Goal: Check status: Check status

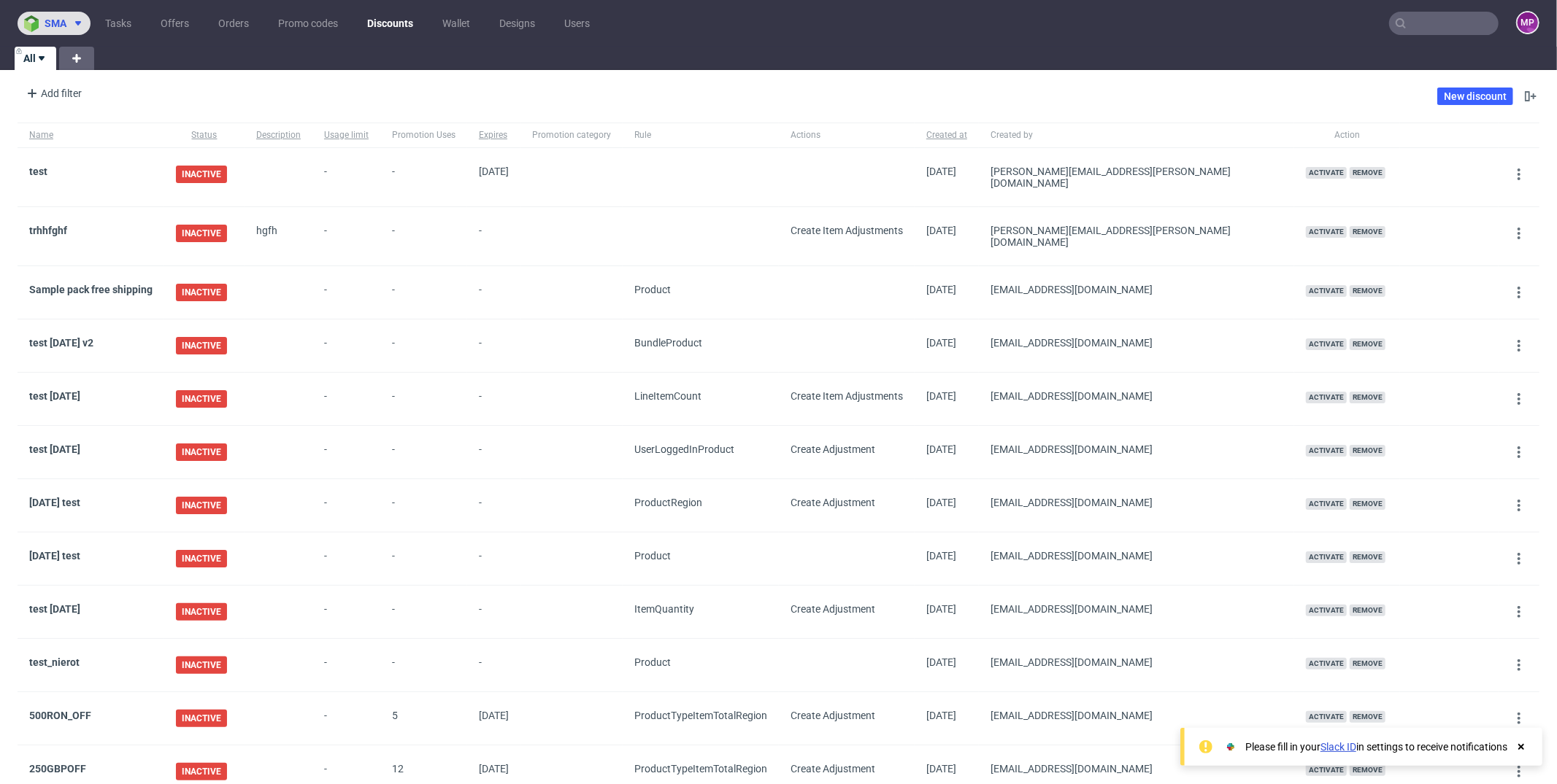
click at [62, 22] on span "sma" at bounding box center [55, 23] width 22 height 11
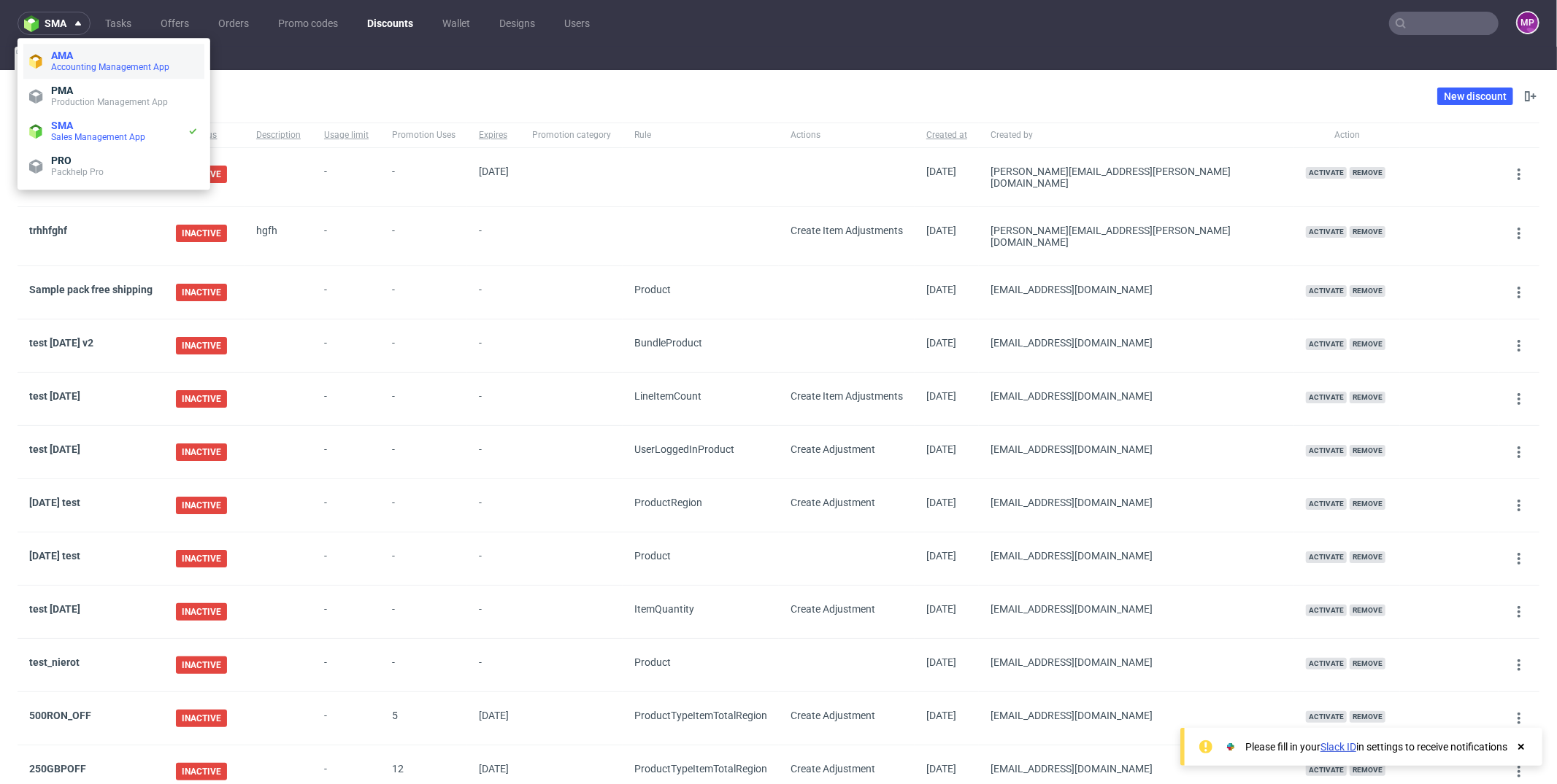
click at [108, 60] on span "AMA" at bounding box center [125, 55] width 147 height 12
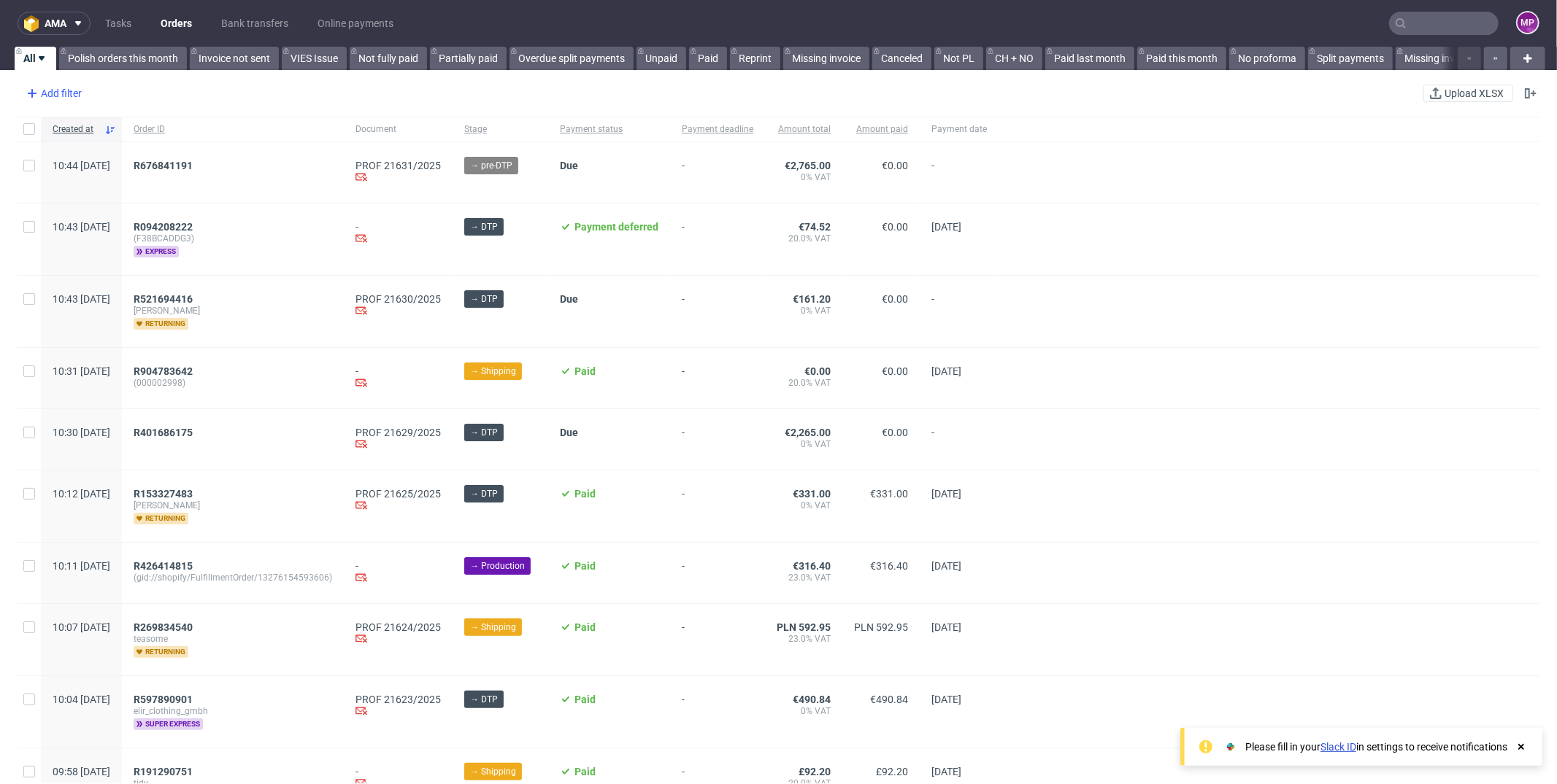
click at [56, 94] on div "Add filter" at bounding box center [52, 94] width 64 height 23
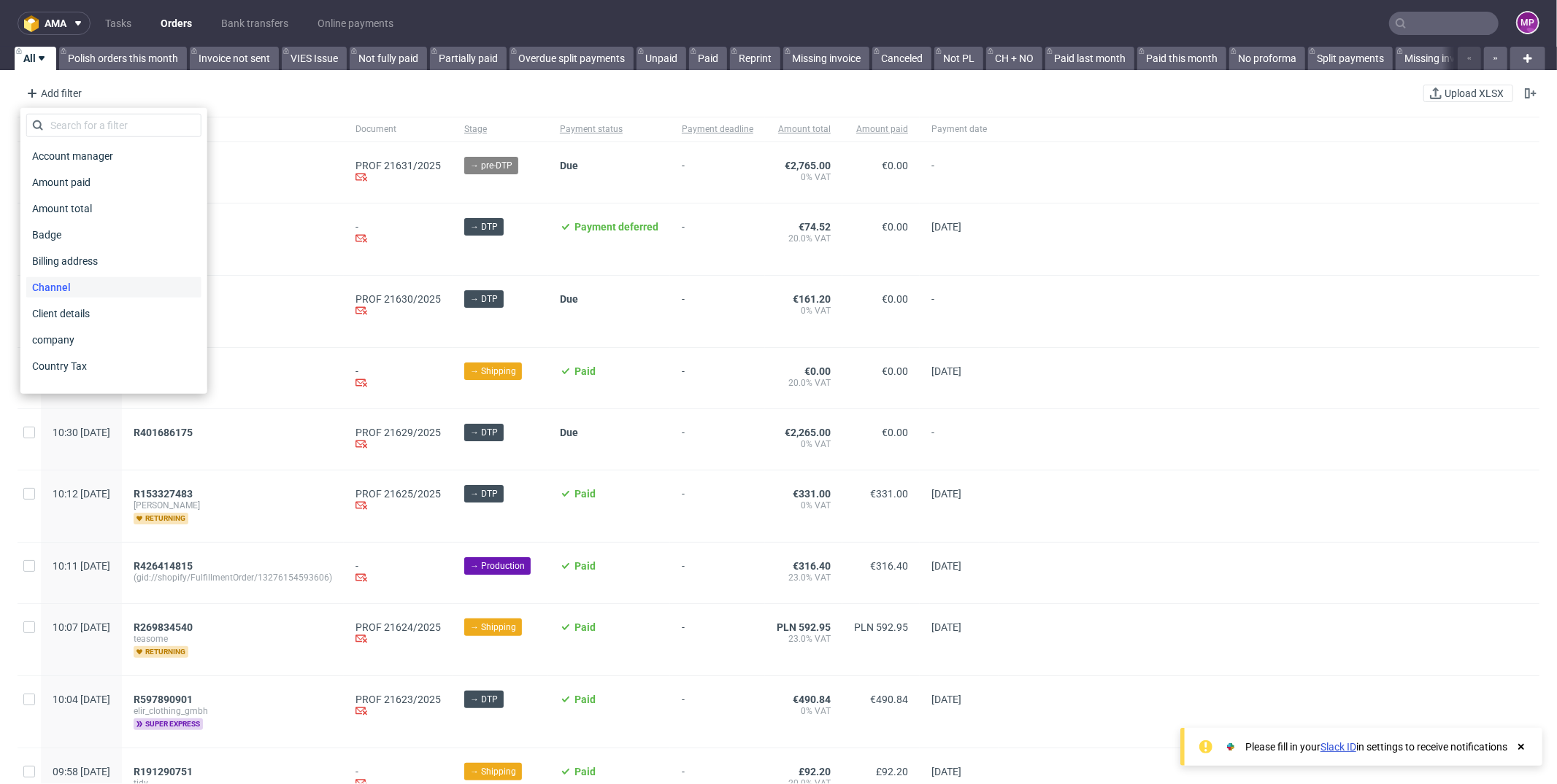
click at [107, 280] on div "Channel" at bounding box center [113, 287] width 175 height 20
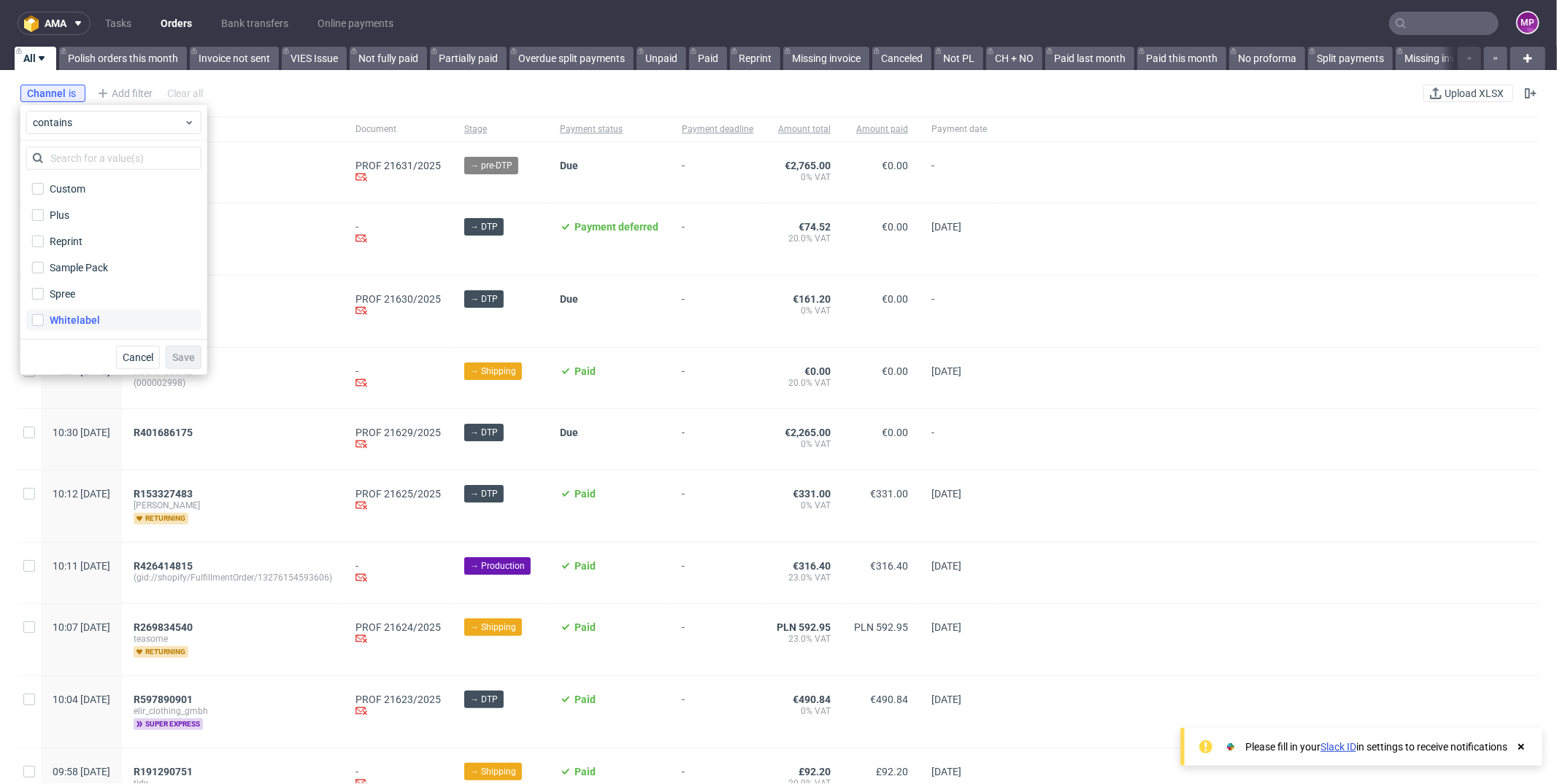
click at [99, 317] on label "Whitelabel" at bounding box center [113, 320] width 175 height 20
click at [44, 317] on input "Whitelabel" at bounding box center [38, 320] width 12 height 12
checkbox input "true"
click at [192, 355] on span "Save" at bounding box center [183, 358] width 22 height 11
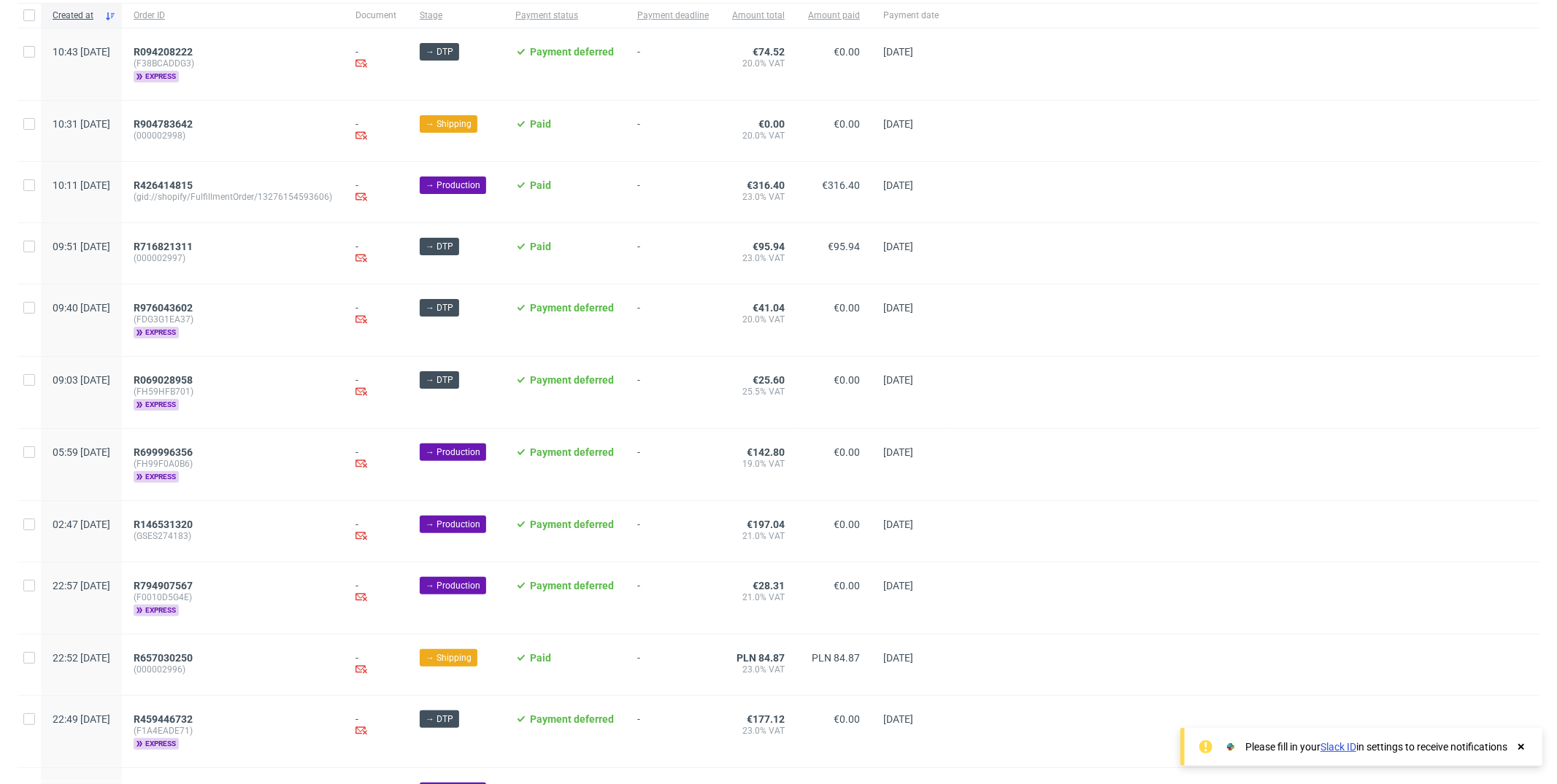
scroll to position [346, 0]
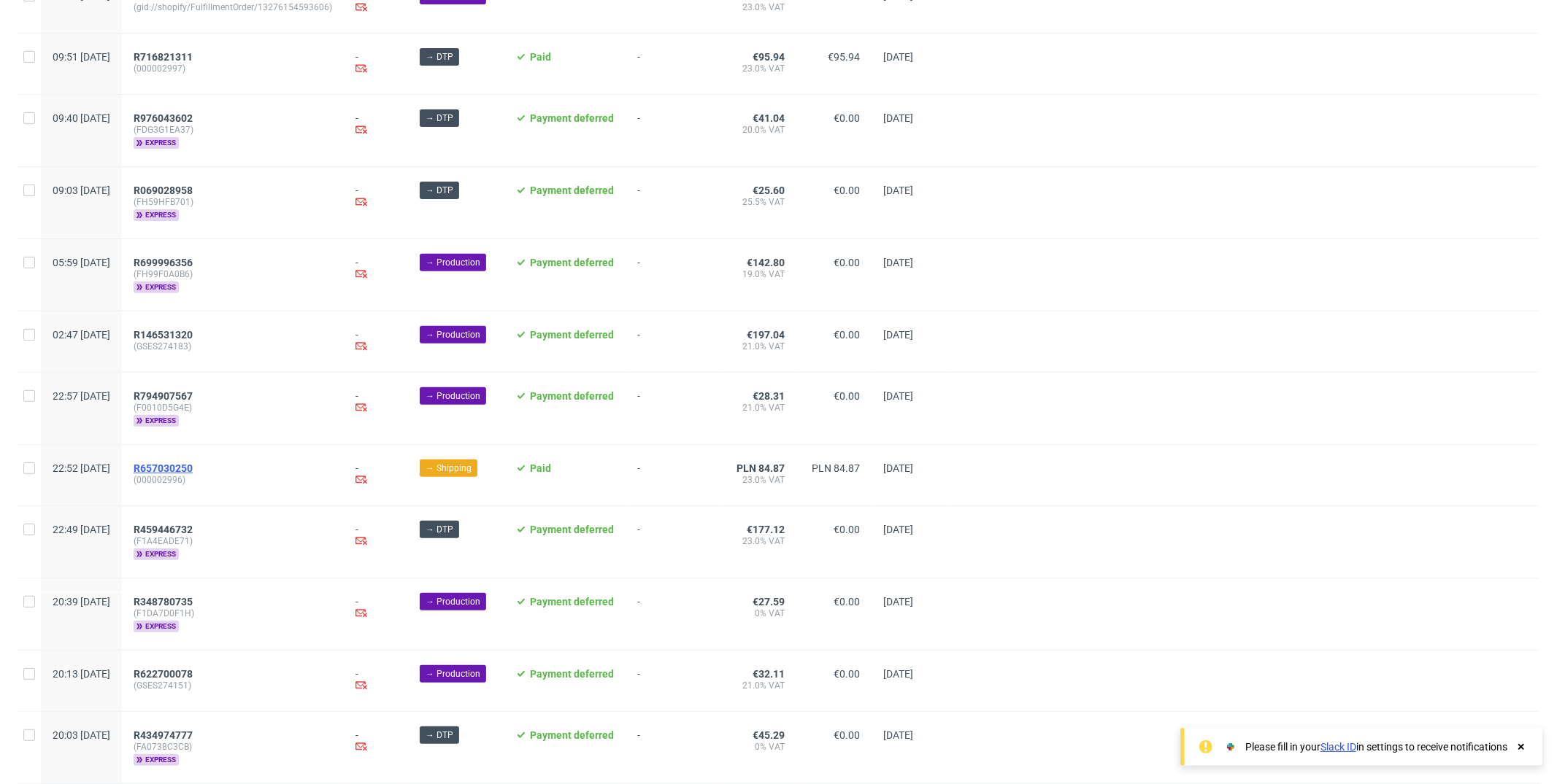
click at [192, 462] on span "R657030250" at bounding box center [162, 468] width 59 height 12
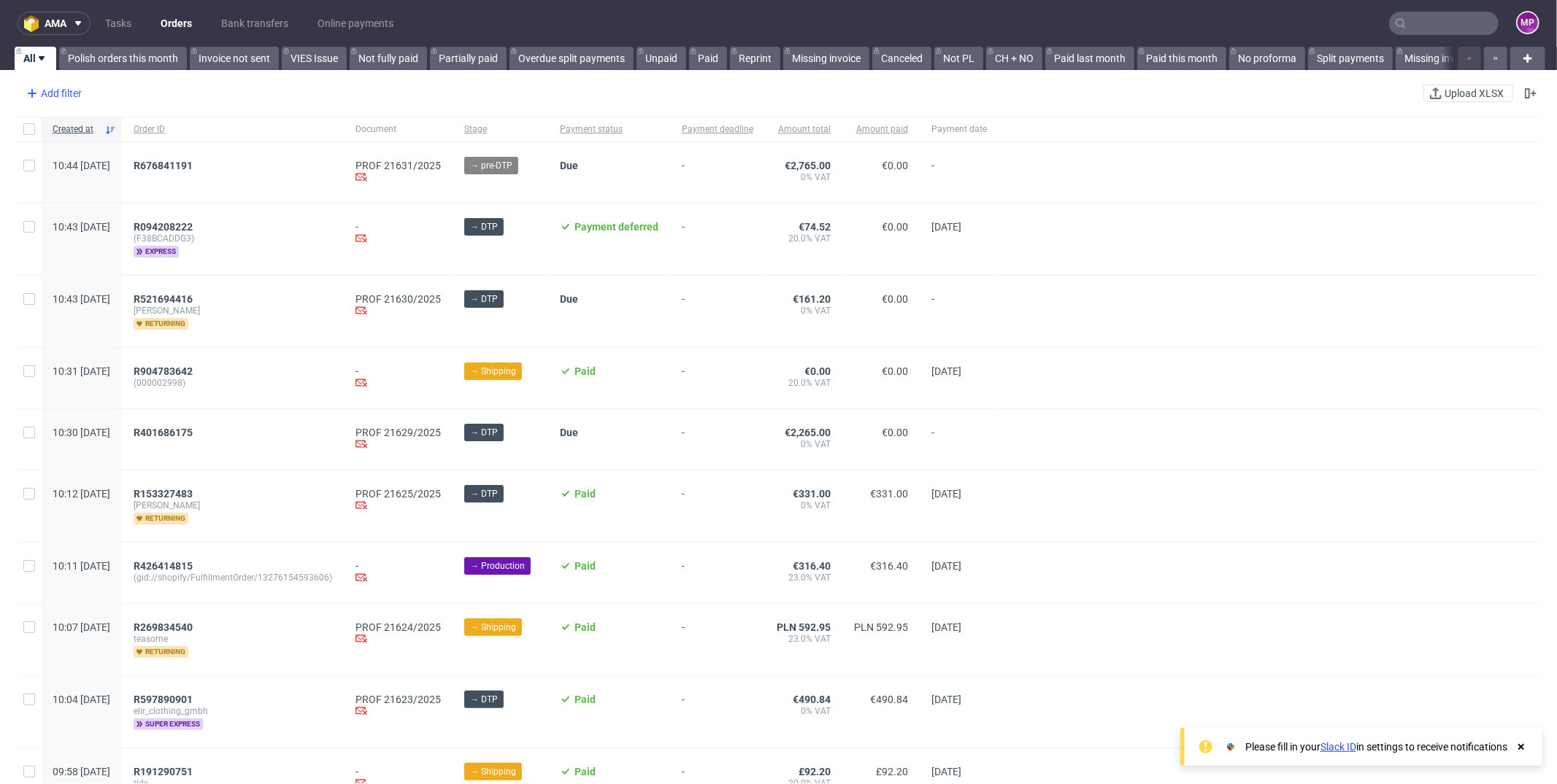
click at [37, 94] on icon at bounding box center [32, 94] width 17 height 17
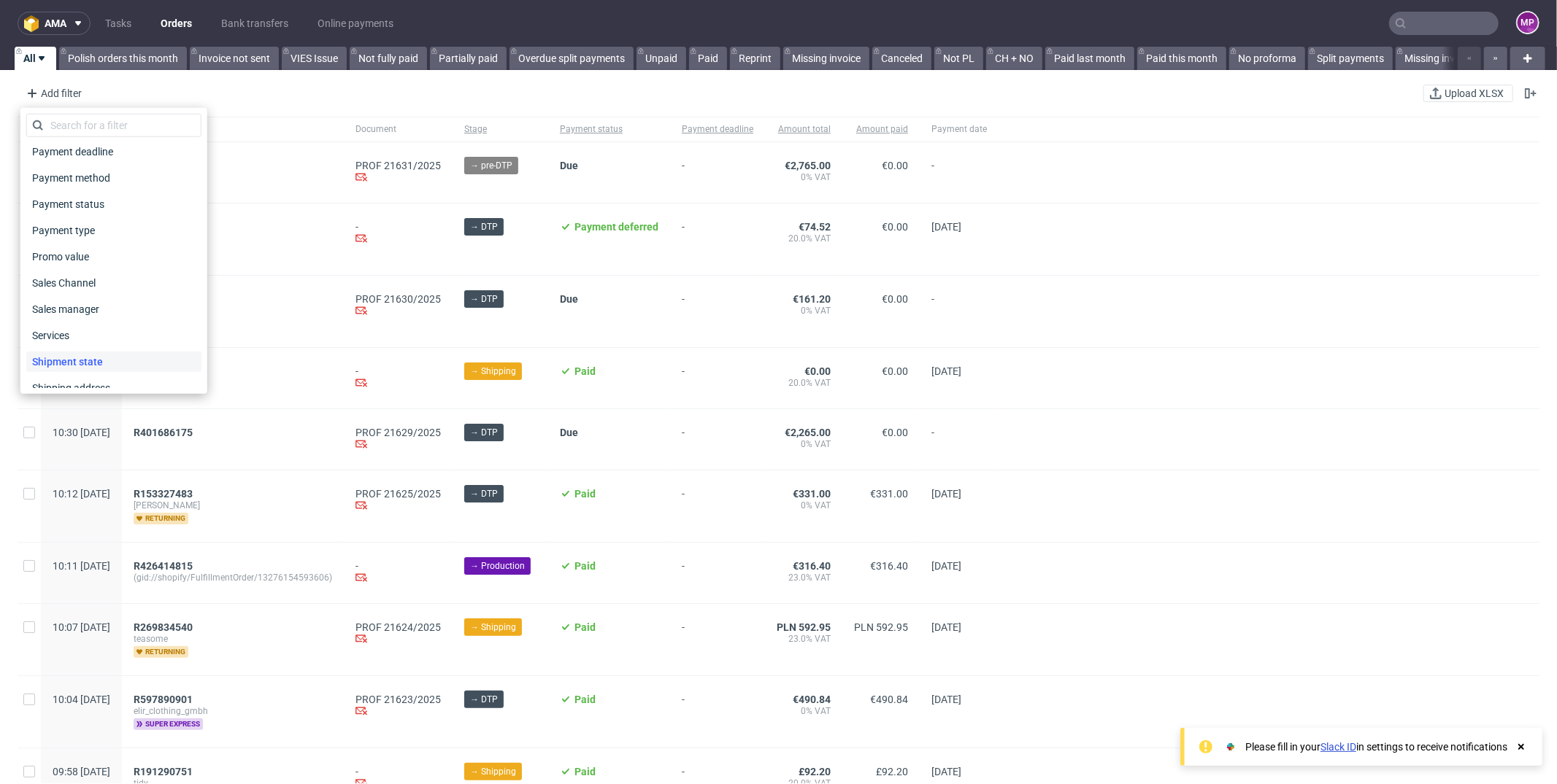
scroll to position [600, 0]
click at [127, 320] on div "Sales Channel" at bounding box center [113, 317] width 175 height 20
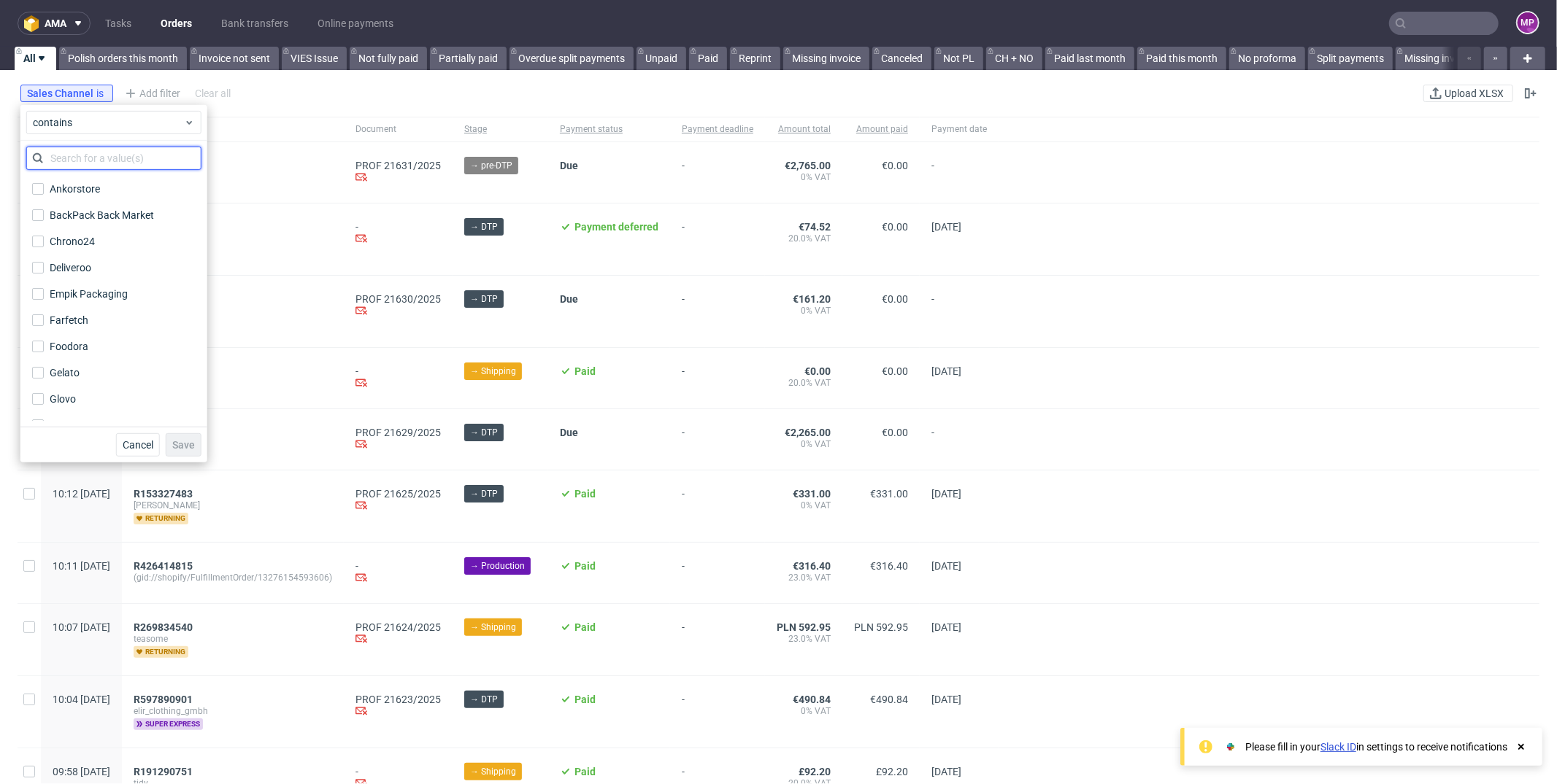
click at [98, 147] on input "text" at bounding box center [113, 159] width 175 height 23
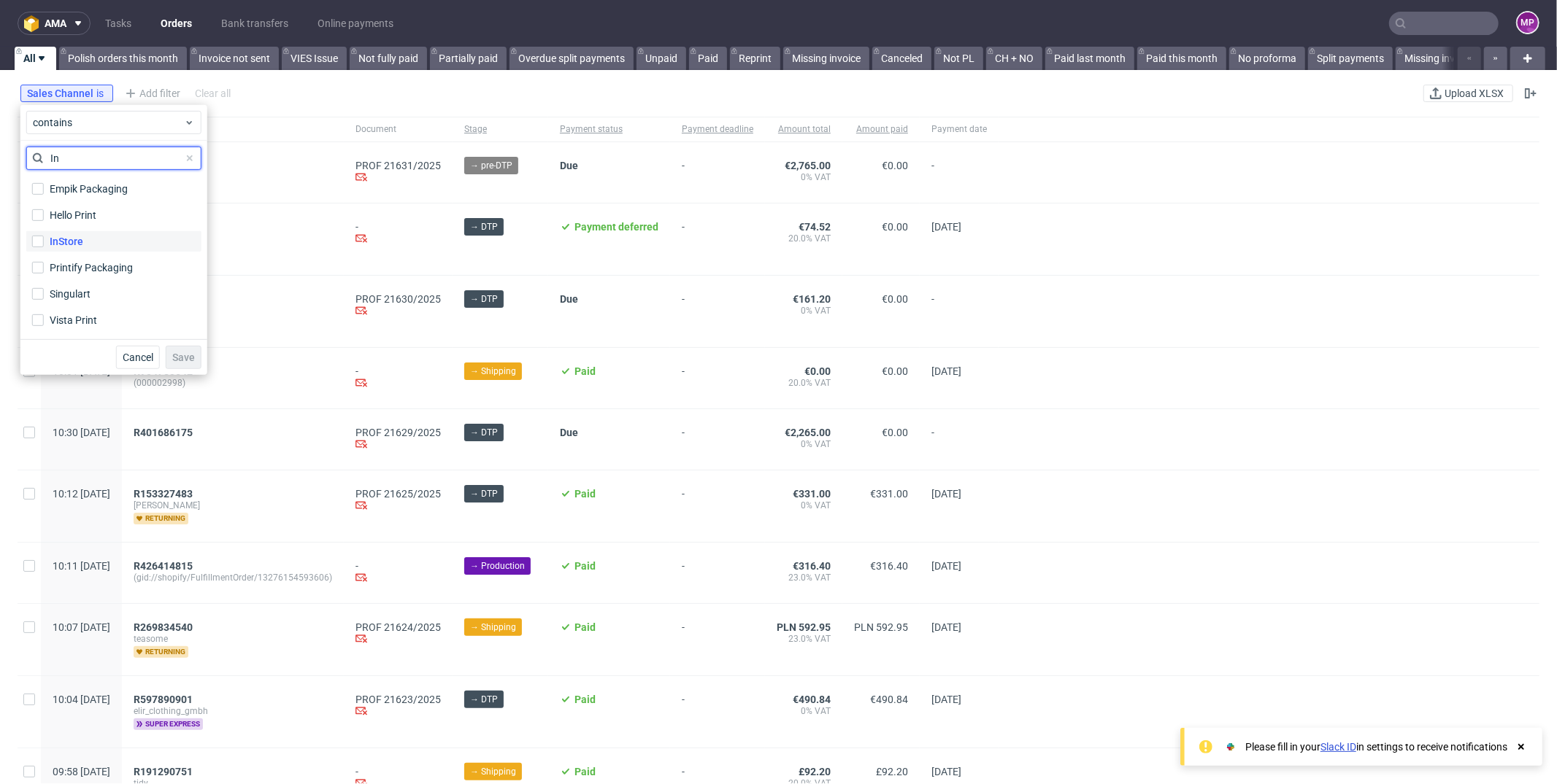
type input "In"
click at [107, 231] on label "InStore" at bounding box center [113, 241] width 175 height 20
click at [44, 236] on input "InStore" at bounding box center [38, 242] width 12 height 12
checkbox input "true"
click at [179, 356] on span "Save" at bounding box center [183, 358] width 22 height 11
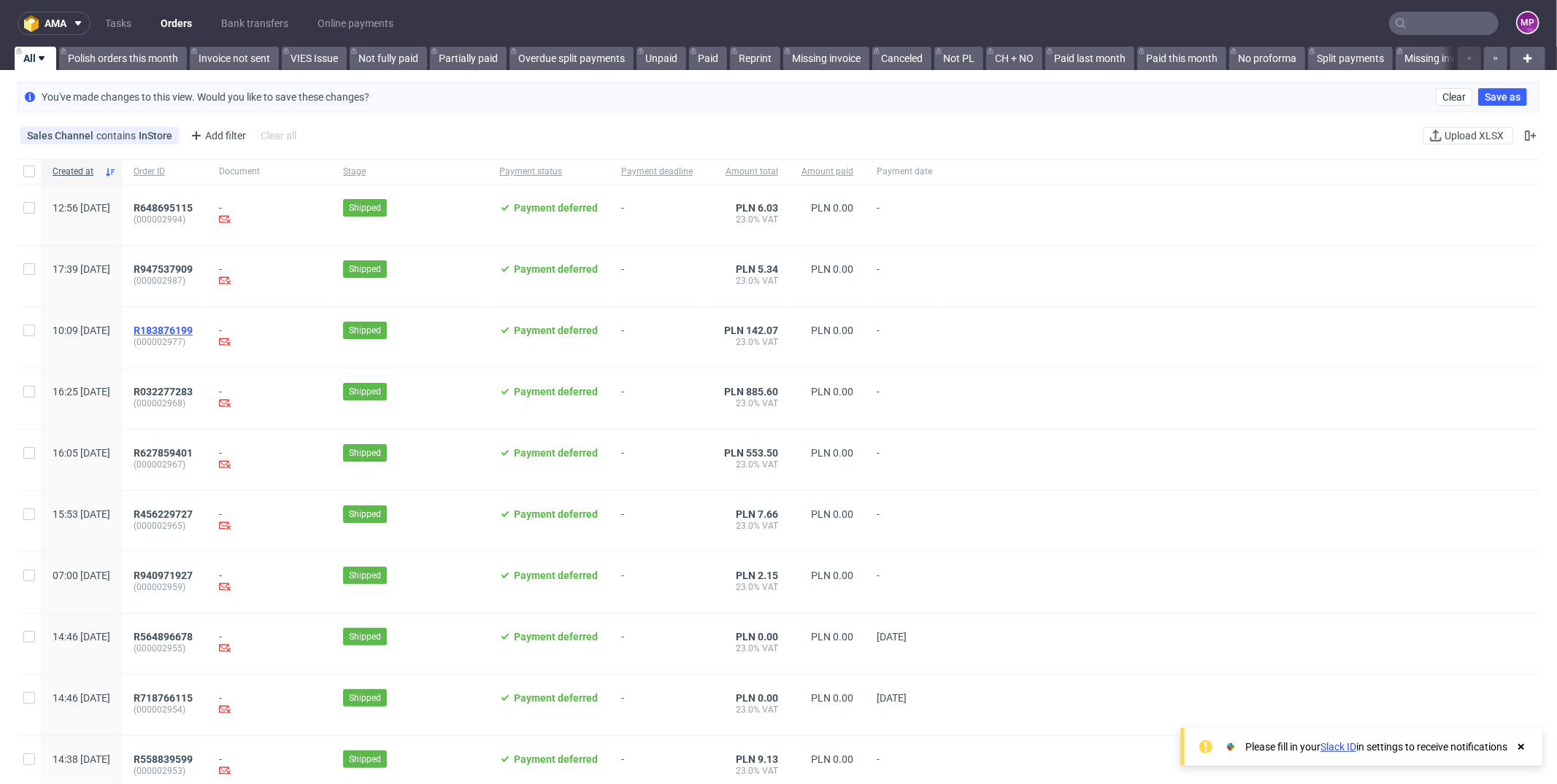
click at [192, 332] on span "R183876199" at bounding box center [162, 331] width 59 height 12
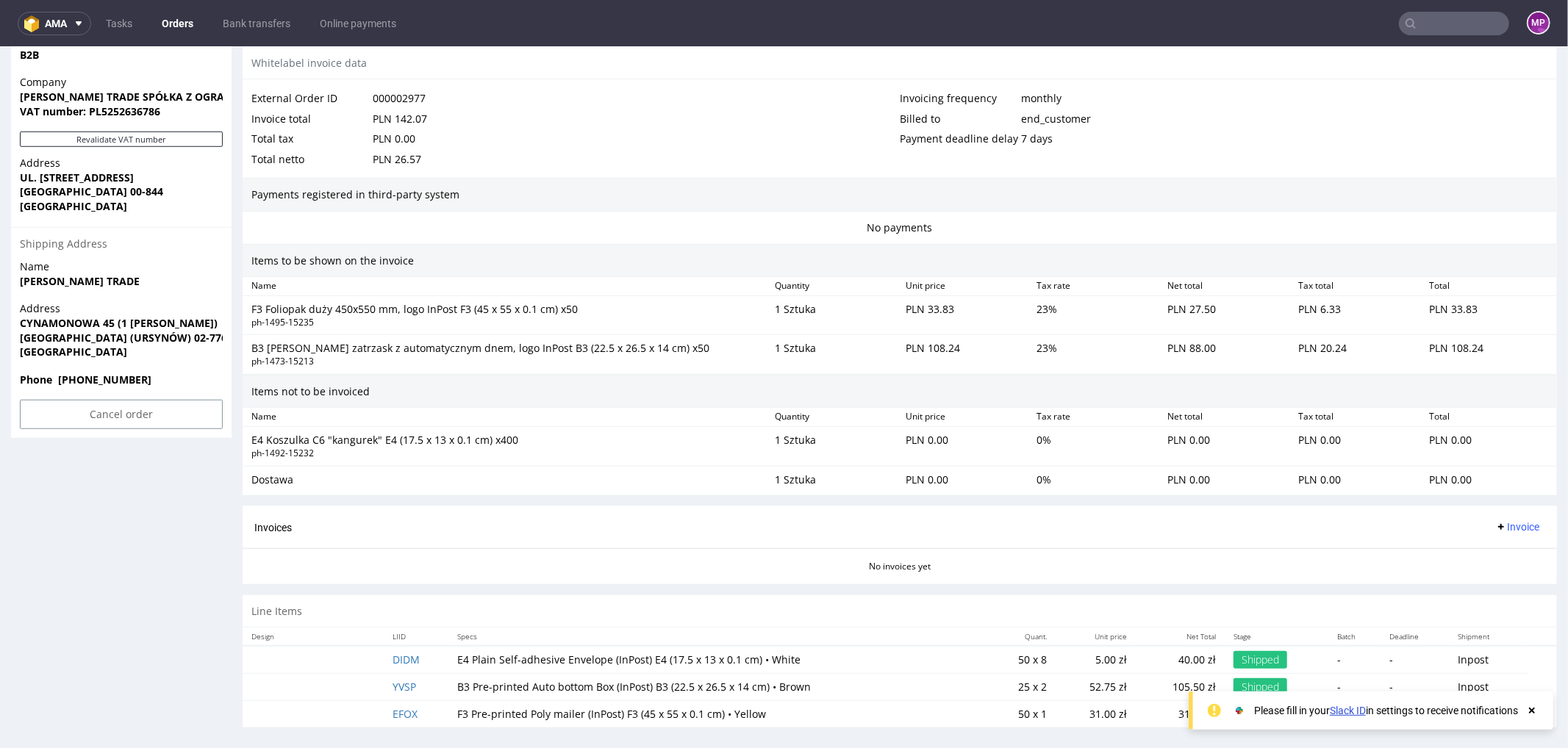
scroll to position [4, 0]
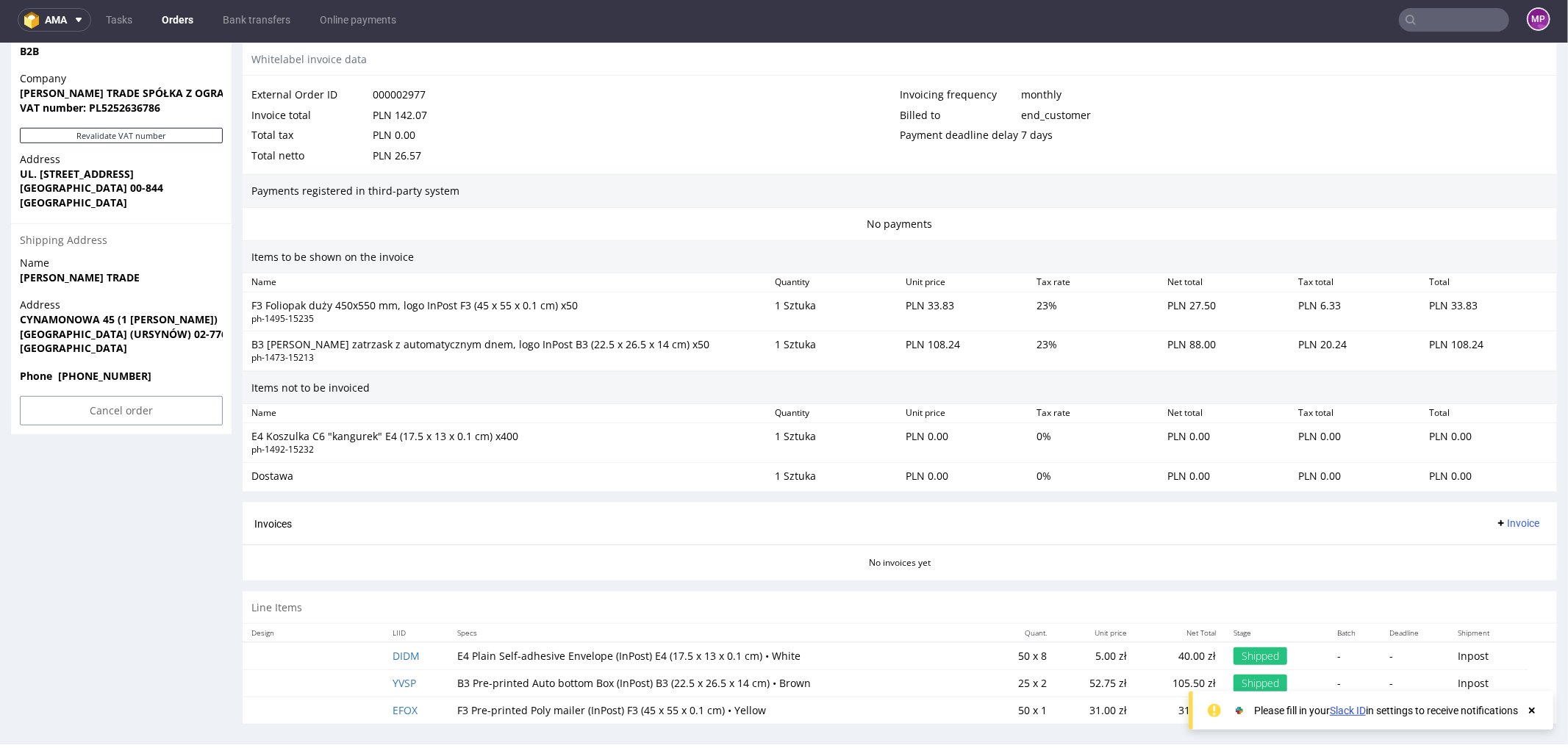
click at [1529, 715] on icon at bounding box center [1532, 711] width 14 height 12
click at [1509, 517] on span "Invoice" at bounding box center [1516, 523] width 44 height 12
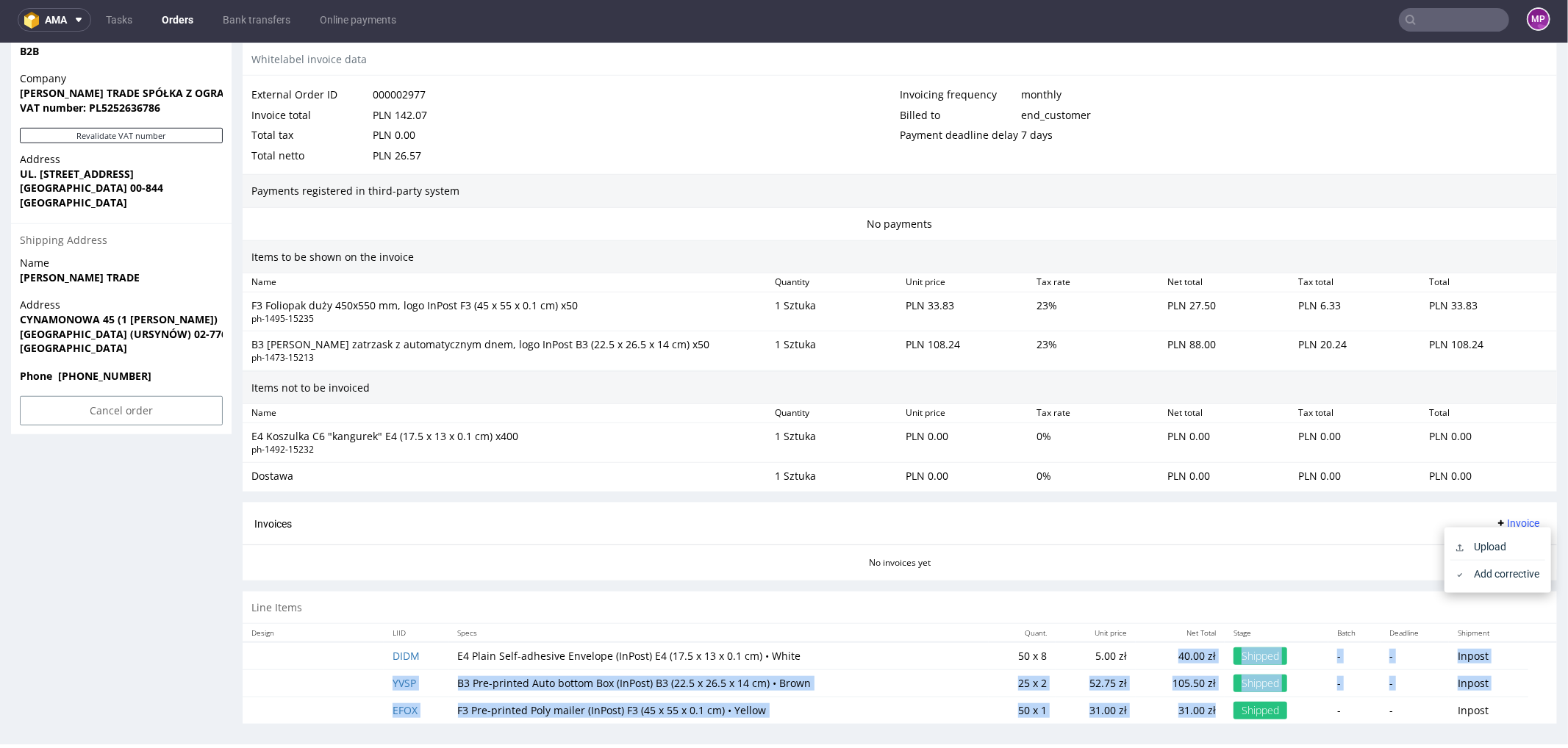
drag, startPoint x: 1155, startPoint y: 647, endPoint x: 1194, endPoint y: 708, distance: 72.4
click at [1195, 709] on tbody "DIDM E4 Plain Self-adhesive Envelope (InPost) E4 (17.5 x 13 x 0.1 cm) • White 5…" at bounding box center [899, 683] width 1314 height 82
click at [1194, 709] on td "31.00 zł" at bounding box center [1179, 710] width 89 height 27
drag, startPoint x: 1194, startPoint y: 709, endPoint x: 1154, endPoint y: 652, distance: 69.6
click at [1153, 651] on tbody "DIDM E4 Plain Self-adhesive Envelope (InPost) E4 (17.5 x 13 x 0.1 cm) • White 5…" at bounding box center [899, 683] width 1314 height 82
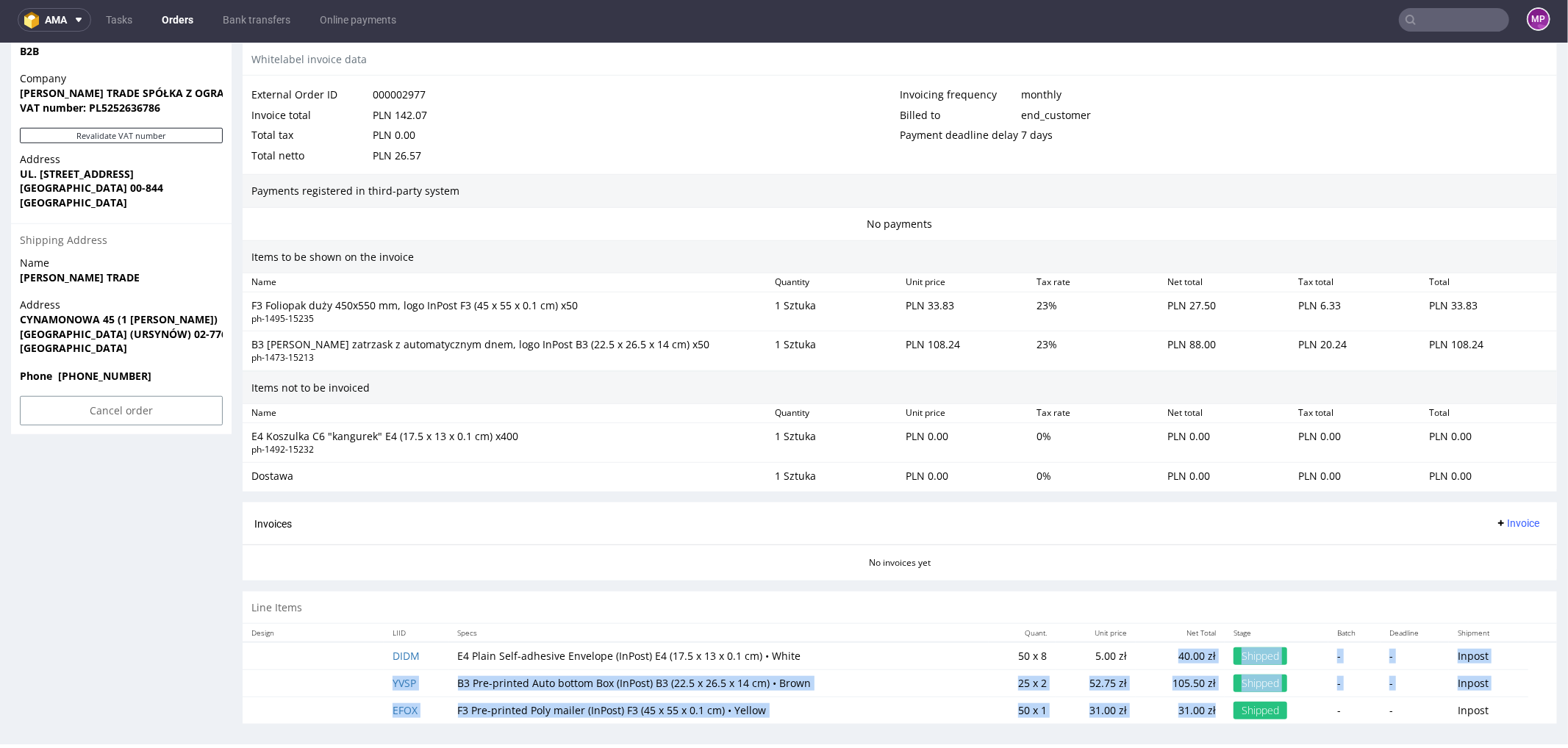
click at [1154, 652] on p "40.00 zł" at bounding box center [1179, 655] width 71 height 15
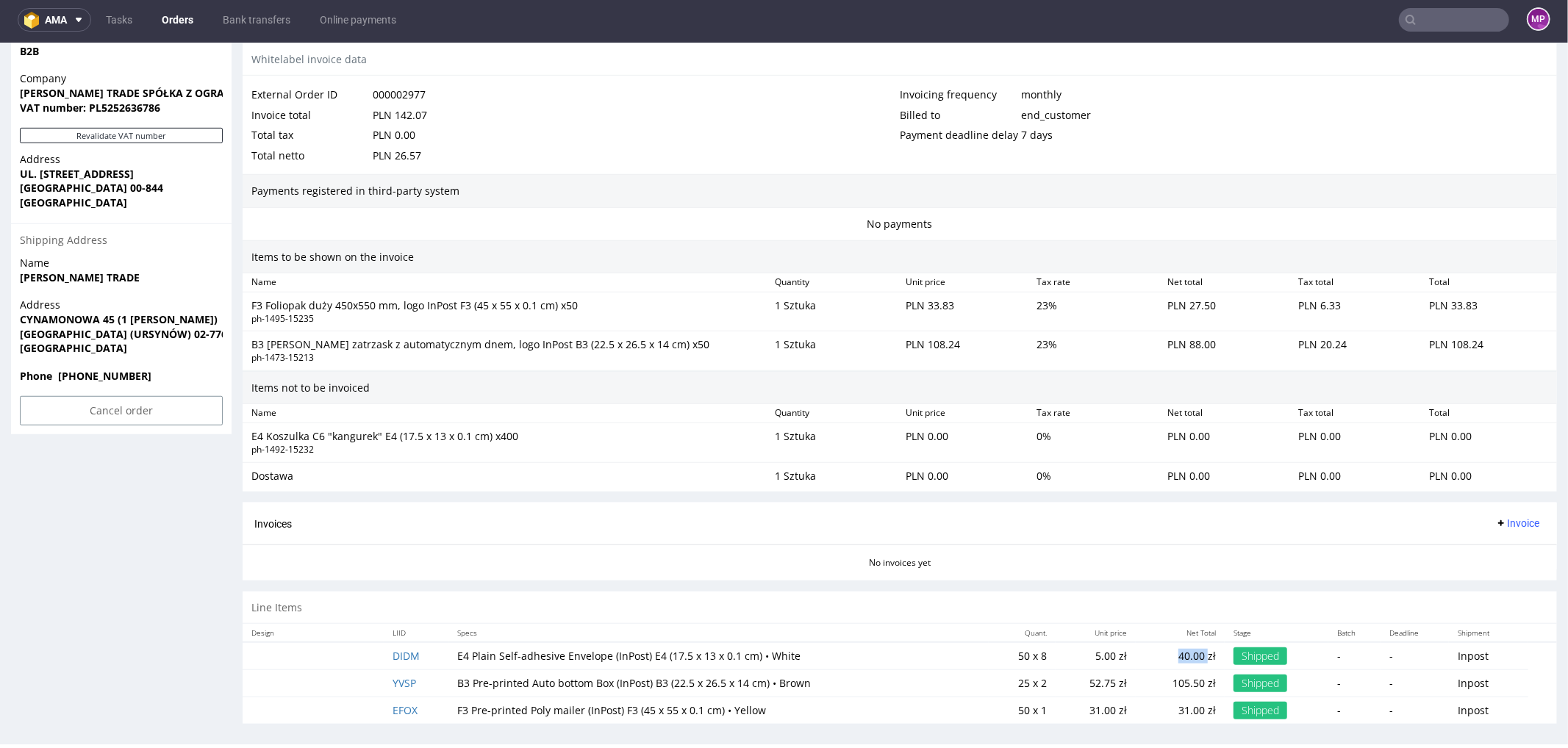
drag, startPoint x: 1160, startPoint y: 645, endPoint x: 1194, endPoint y: 650, distance: 34.4
click at [1194, 650] on p "40.00 zł" at bounding box center [1179, 655] width 71 height 15
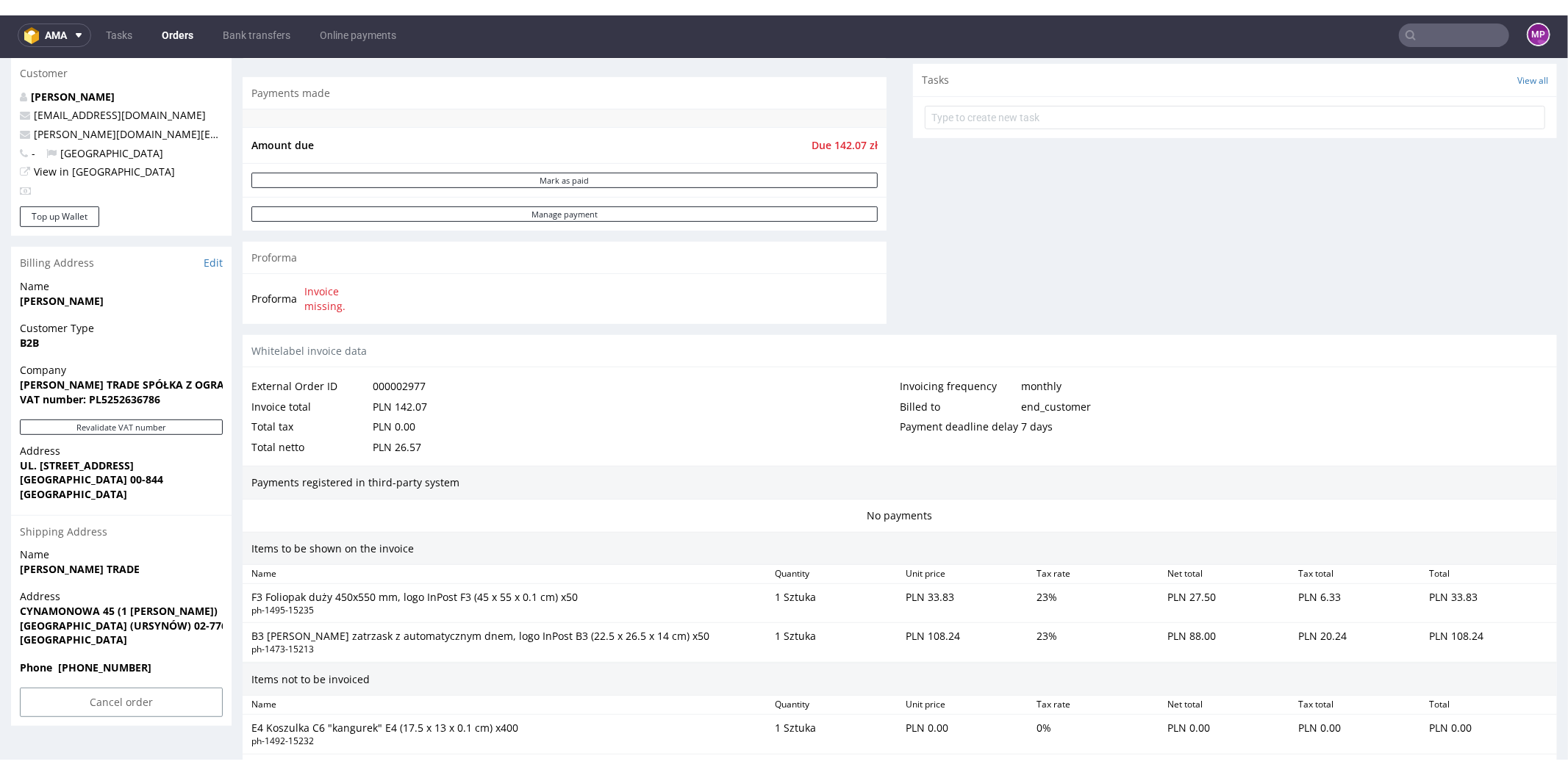
scroll to position [787, 0]
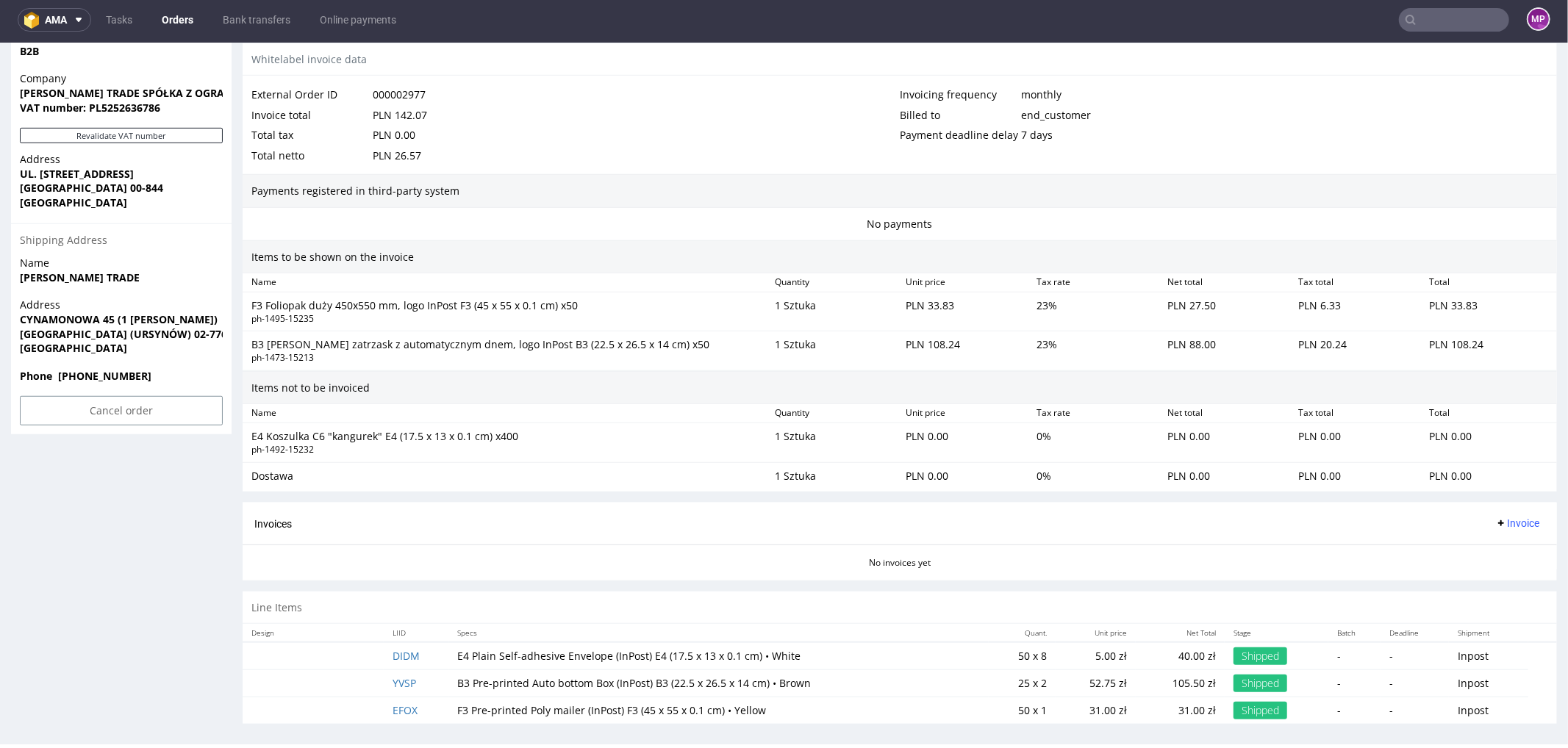
click at [1514, 517] on span "Invoice" at bounding box center [1516, 523] width 44 height 12
click at [1453, 571] on li "Add corrective" at bounding box center [1499, 573] width 97 height 26
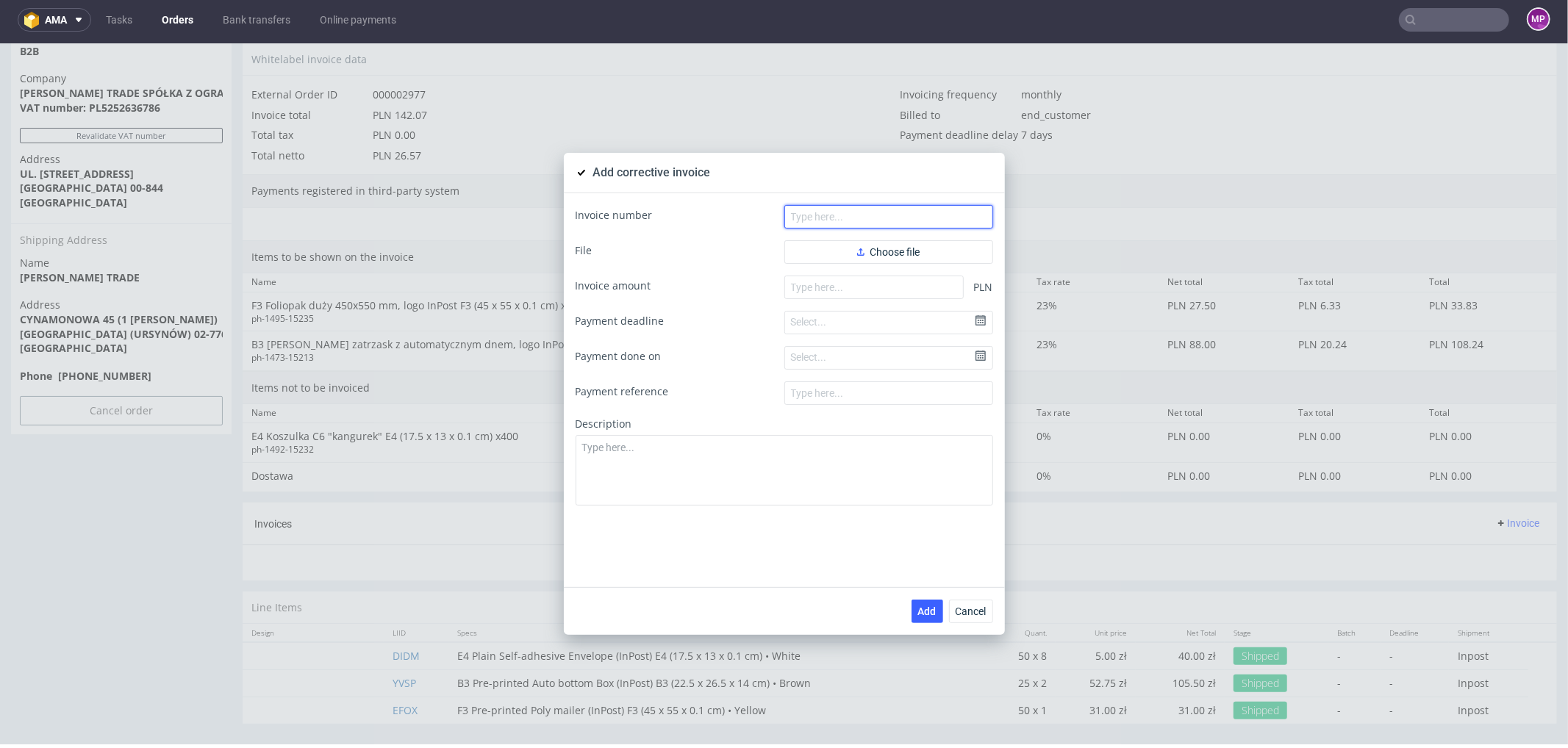
click at [840, 217] on input "text" at bounding box center [888, 216] width 208 height 23
click at [966, 612] on span "Cancel" at bounding box center [971, 611] width 31 height 11
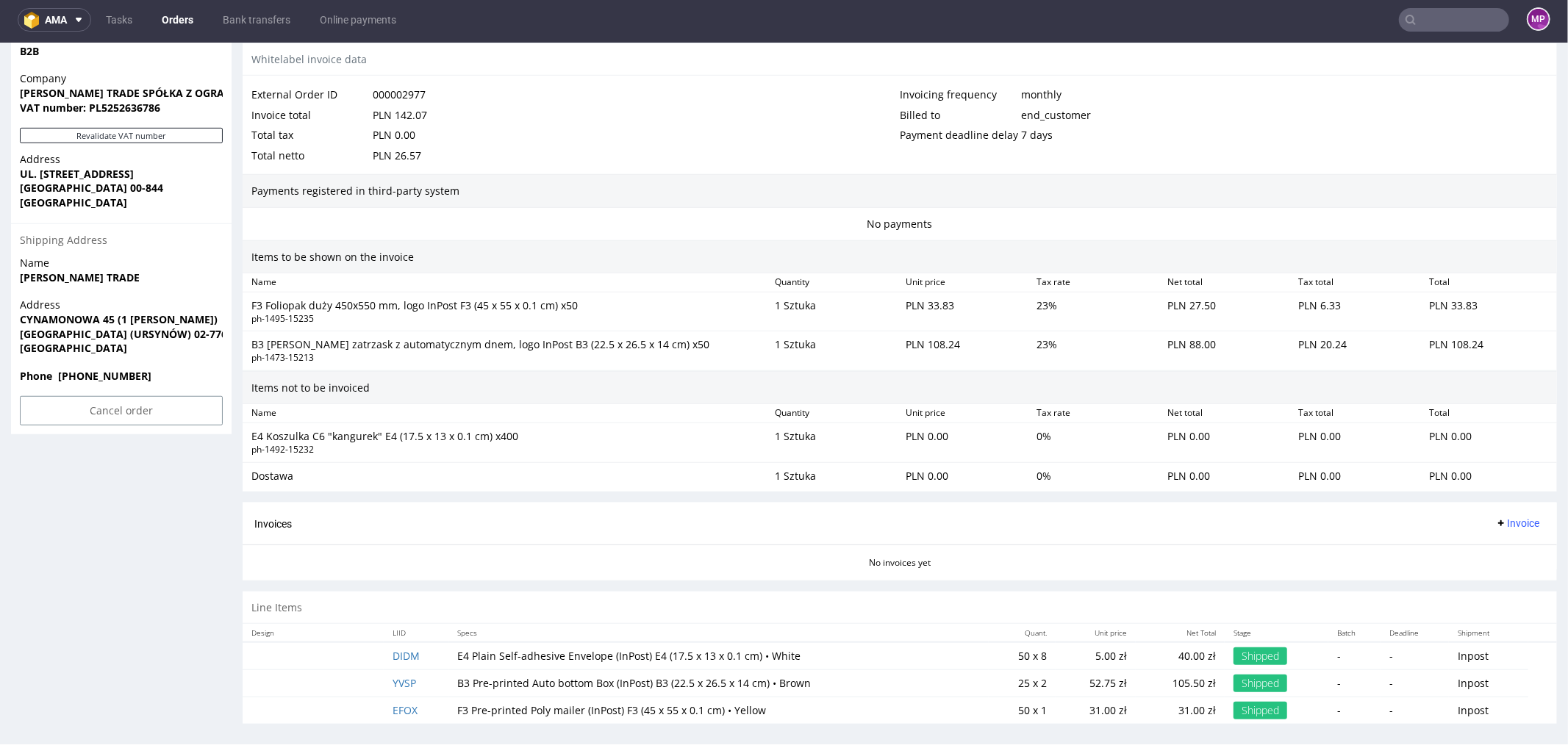
click at [1488, 604] on div "Line Items" at bounding box center [899, 607] width 1314 height 32
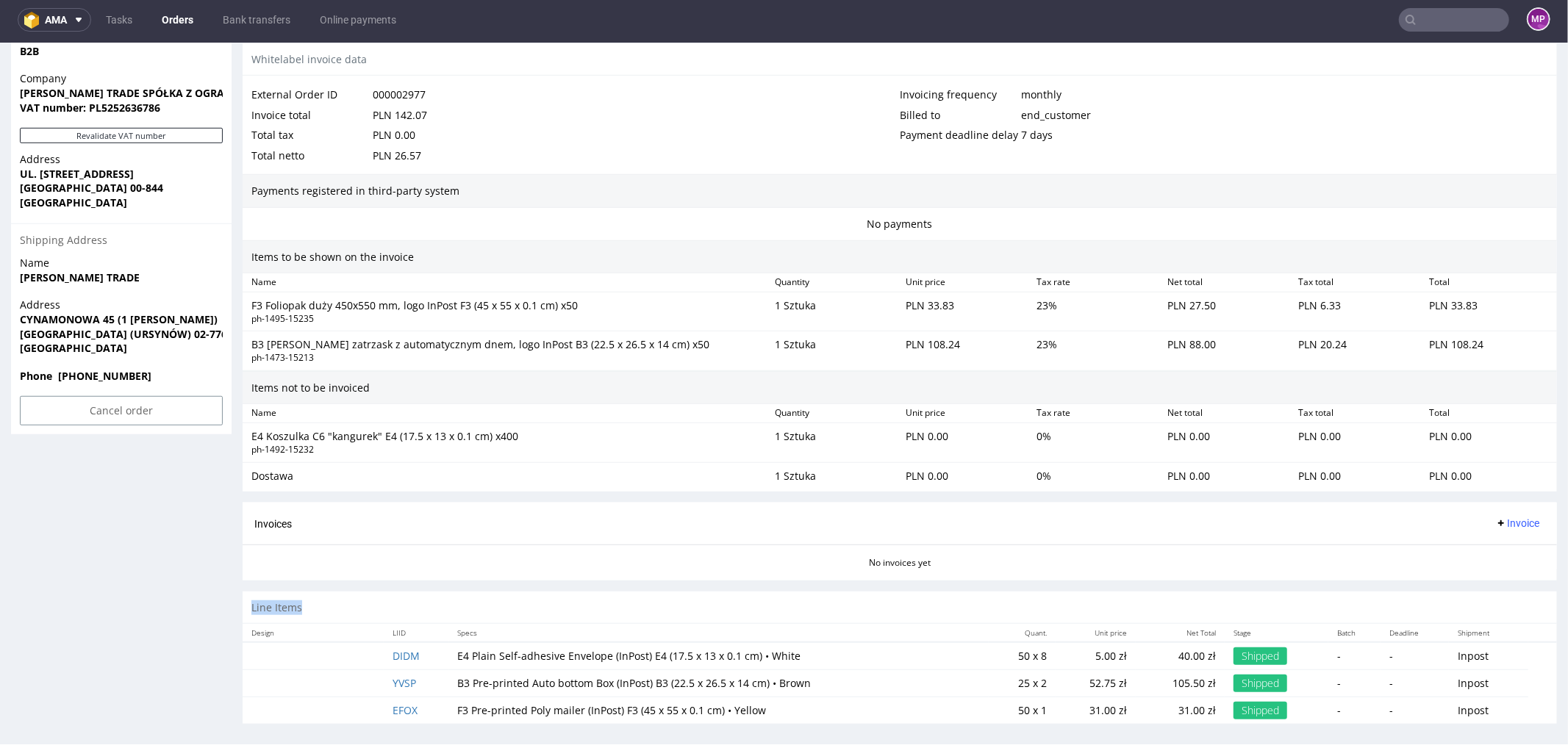
click at [1488, 604] on div "Line Items" at bounding box center [899, 607] width 1314 height 32
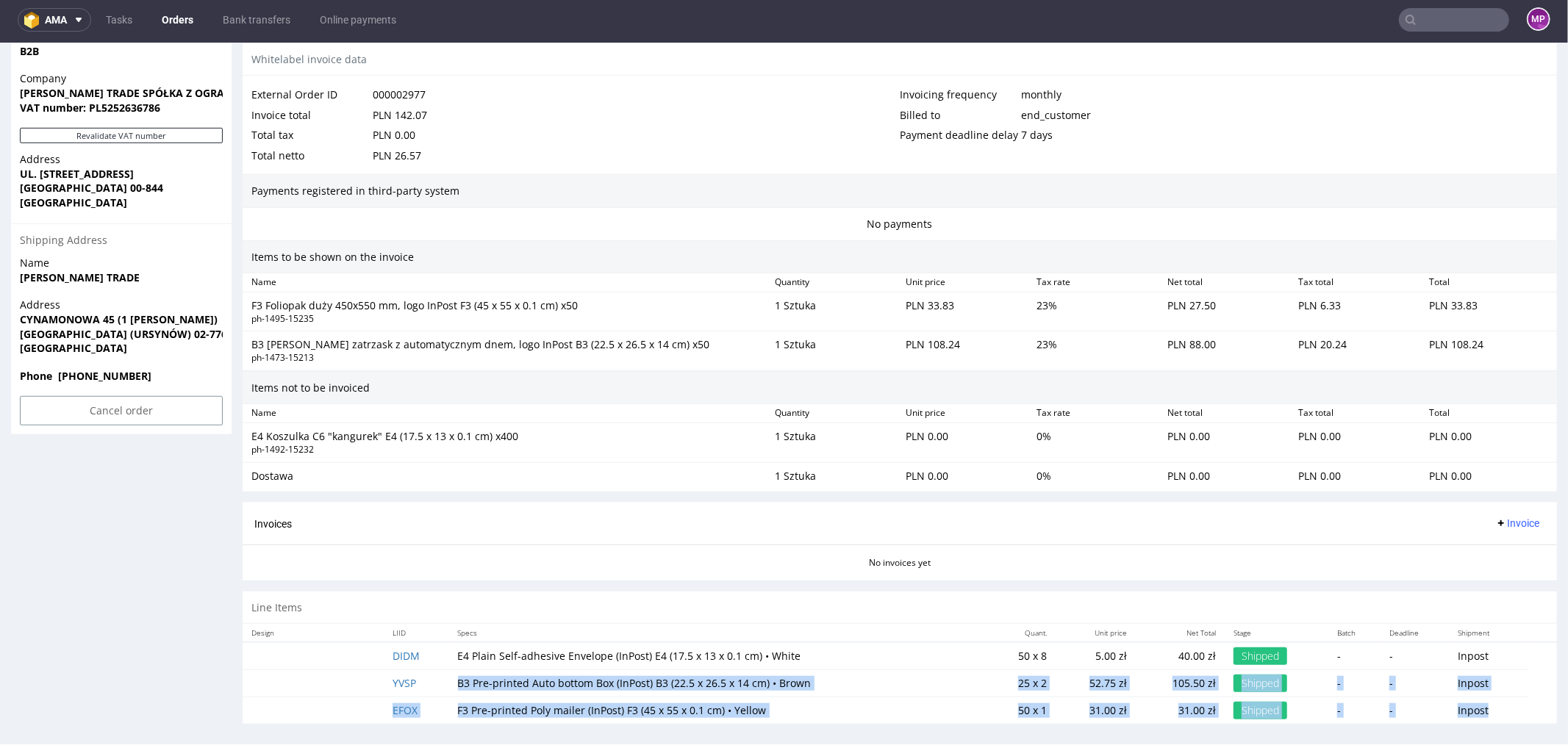
drag, startPoint x: 1514, startPoint y: 702, endPoint x: 688, endPoint y: 668, distance: 826.7
click at [691, 667] on tbody "DIDM E4 Plain Self-adhesive Envelope (InPost) E4 (17.5 x 13 x 0.1 cm) • White 5…" at bounding box center [899, 683] width 1314 height 82
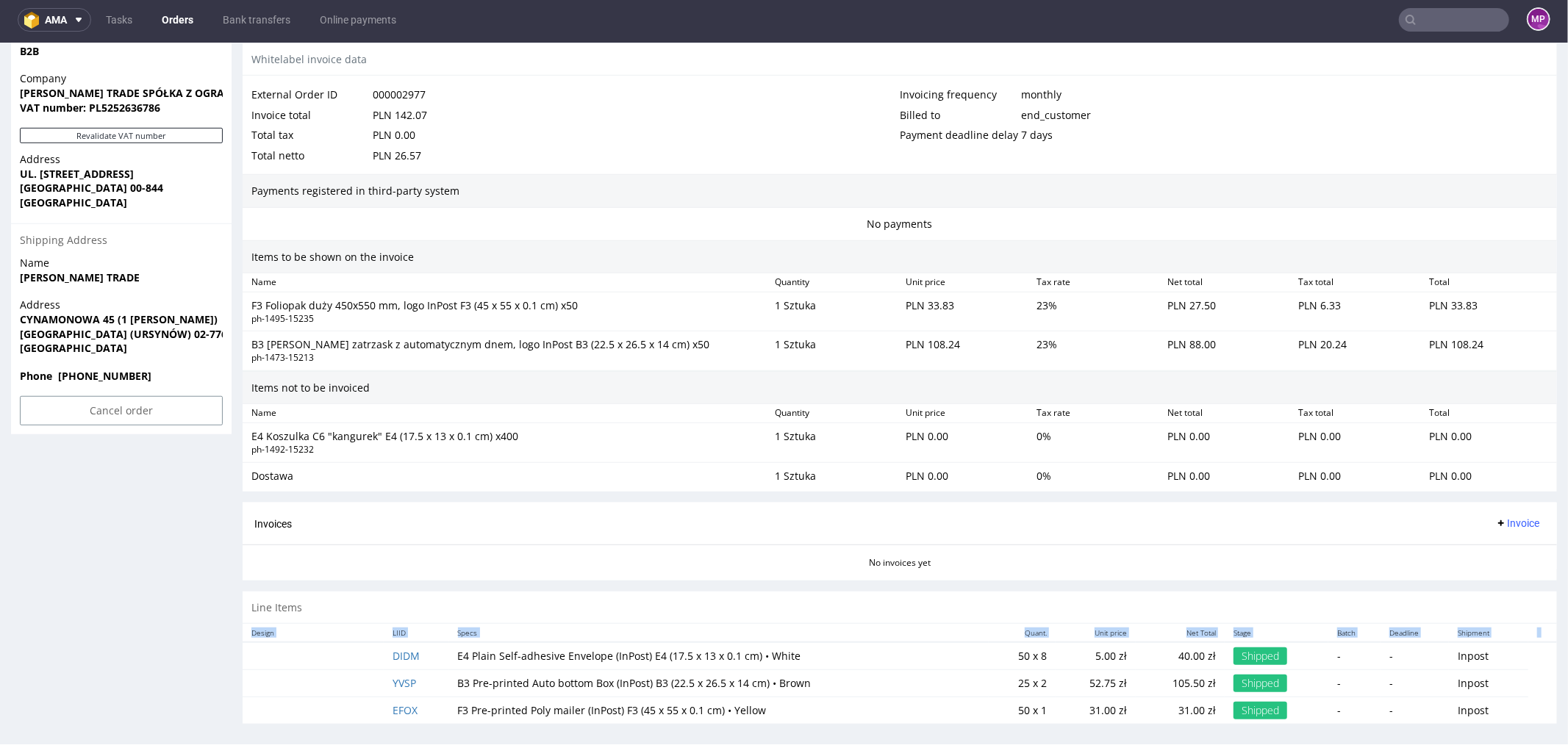
drag, startPoint x: 310, startPoint y: 638, endPoint x: 1356, endPoint y: 719, distance: 1049.1
click at [1356, 727] on div "Order R183876199 (000002977) [DATE] 10:09 AM Mark this order as problematic Inv…" at bounding box center [784, 19] width 1568 height 1453
click at [1512, 706] on td "Inpost" at bounding box center [1489, 710] width 80 height 27
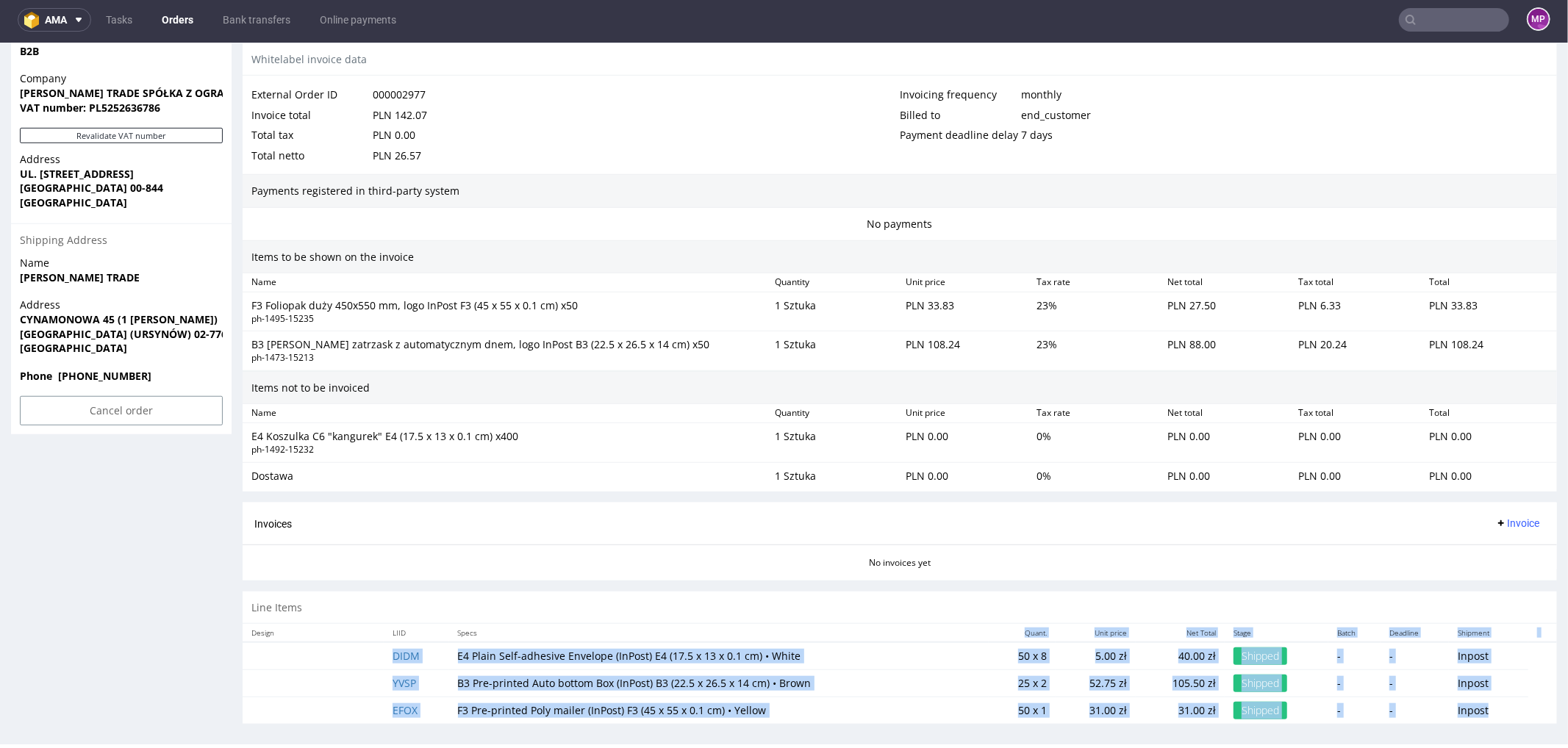
drag, startPoint x: 1510, startPoint y: 706, endPoint x: 502, endPoint y: 621, distance: 1011.6
click at [502, 623] on table "Design LIID Specs Quant. Unit price Net Total Stage Batch Deadline Shipment DID…" at bounding box center [899, 673] width 1314 height 100
click at [312, 645] on td at bounding box center [313, 655] width 141 height 28
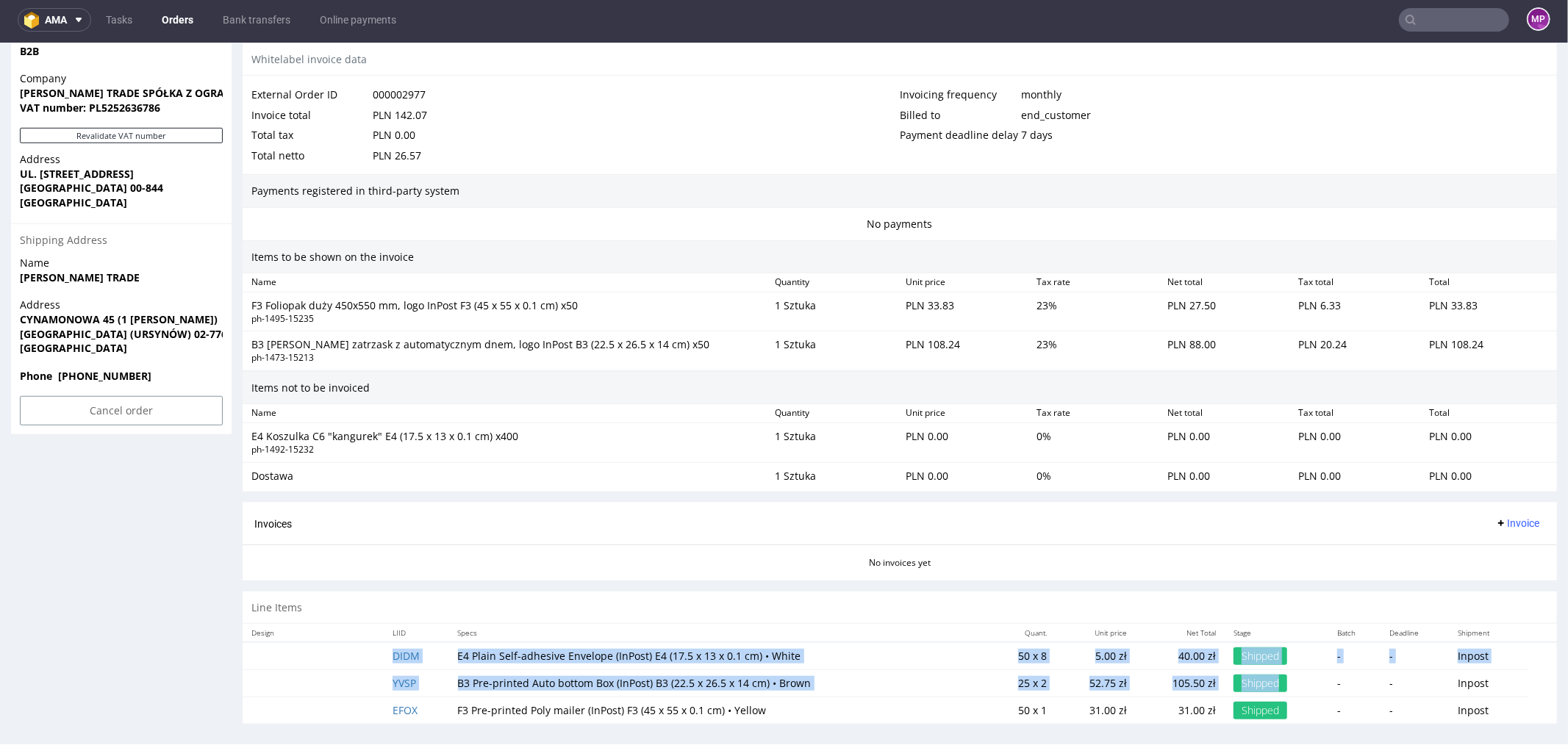
drag, startPoint x: 312, startPoint y: 645, endPoint x: 1259, endPoint y: 683, distance: 947.8
click at [1256, 679] on tbody "DIDM E4 Plain Self-adhesive Envelope (InPost) E4 (17.5 x 13 x 0.1 cm) • White 5…" at bounding box center [899, 683] width 1314 height 82
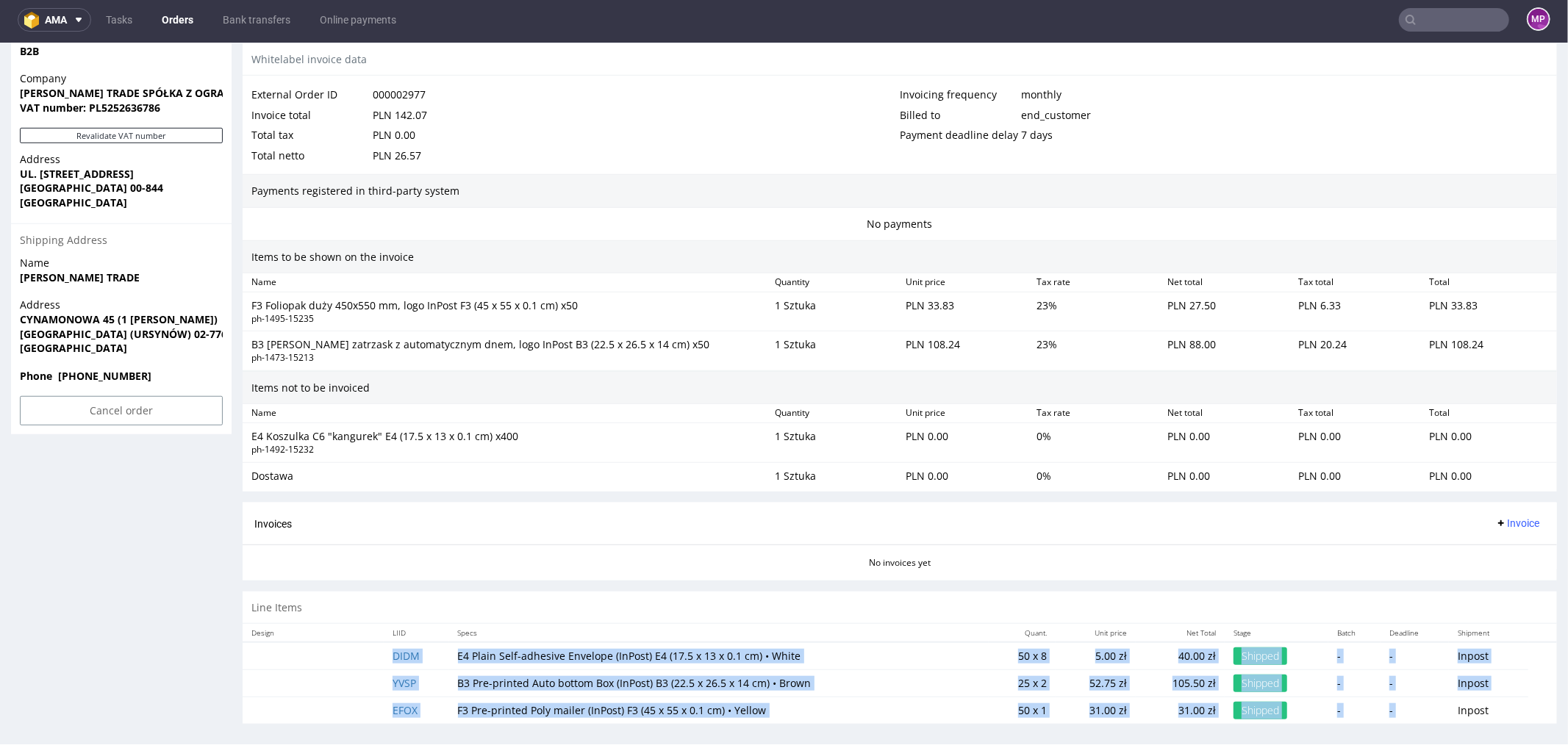
drag, startPoint x: 1522, startPoint y: 692, endPoint x: 298, endPoint y: 641, distance: 1225.1
click at [298, 641] on table "Design LIID Specs Quant. Unit price Net Total Stage Batch Deadline Shipment DID…" at bounding box center [899, 673] width 1314 height 100
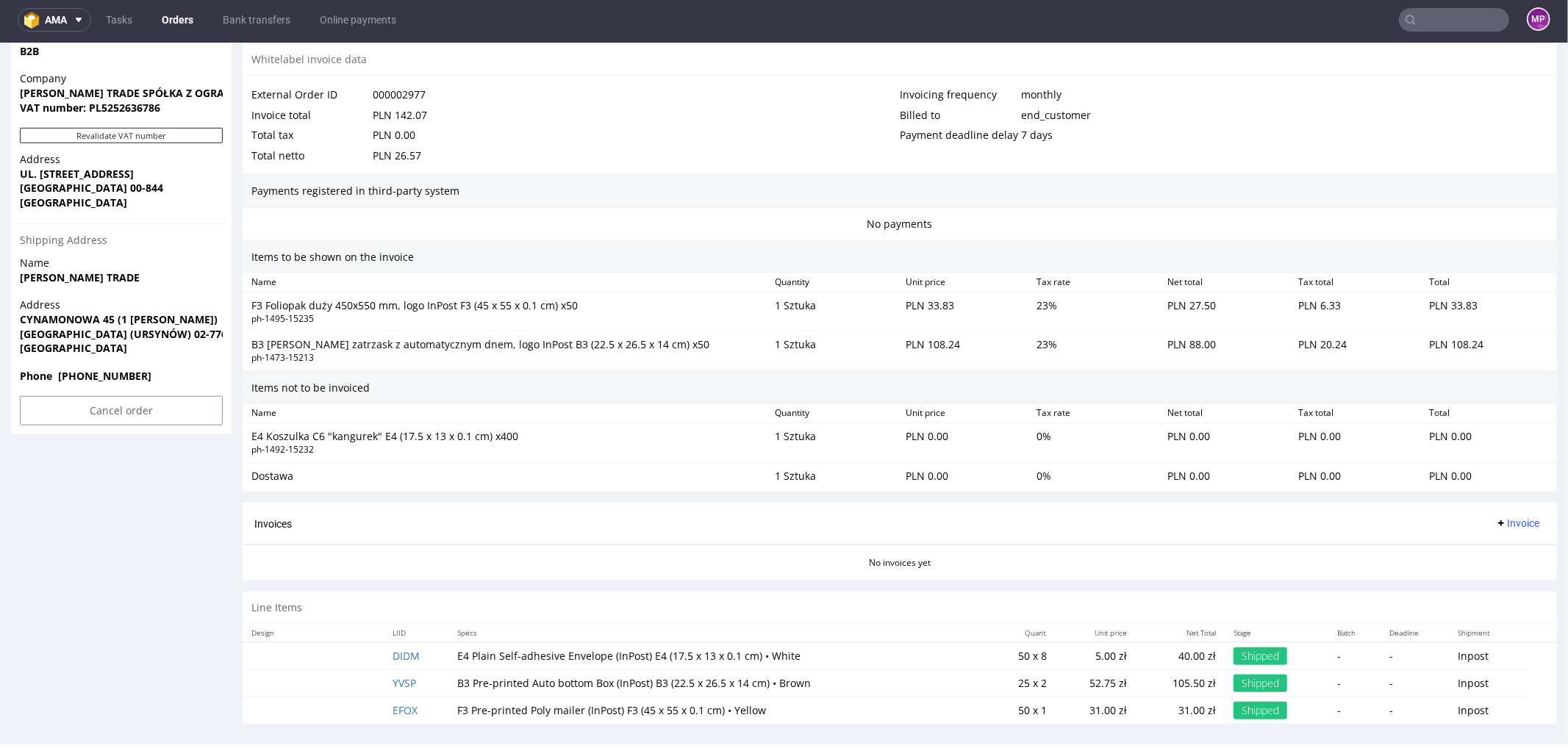
click at [298, 642] on td at bounding box center [313, 655] width 141 height 28
drag, startPoint x: 298, startPoint y: 637, endPoint x: 1236, endPoint y: 722, distance: 941.8
click at [1236, 719] on div "Progress Payment Payment deferred Payment “Received” Email - Line Items 3 DTP -…" at bounding box center [899, 19] width 1314 height 1431
click at [1503, 704] on td "Inpost" at bounding box center [1489, 710] width 80 height 27
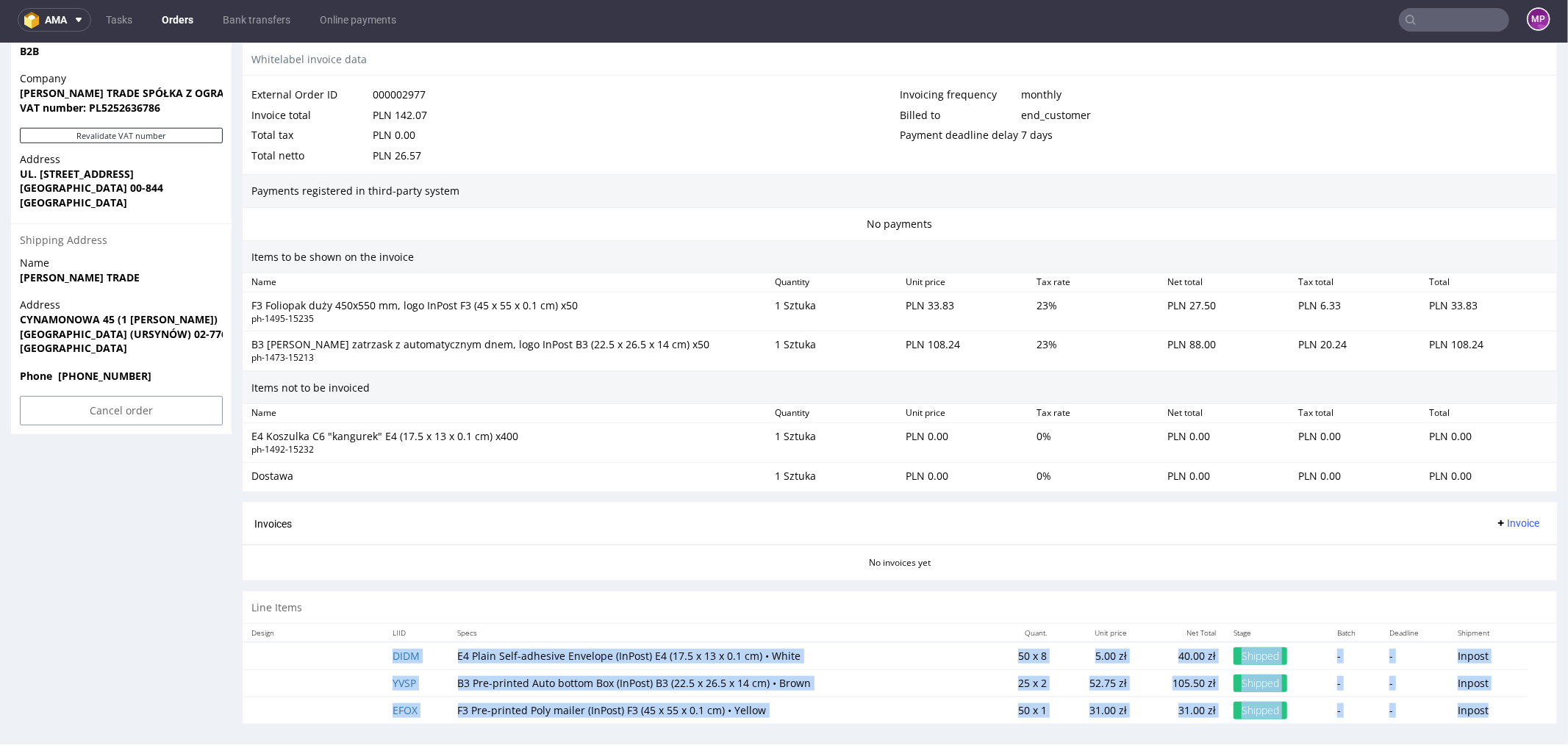
drag, startPoint x: 1503, startPoint y: 704, endPoint x: 364, endPoint y: 640, distance: 1140.8
click at [364, 642] on tbody "DIDM E4 Plain Self-adhesive Envelope (InPost) E4 (17.5 x 13 x 0.1 cm) • White 5…" at bounding box center [899, 683] width 1314 height 82
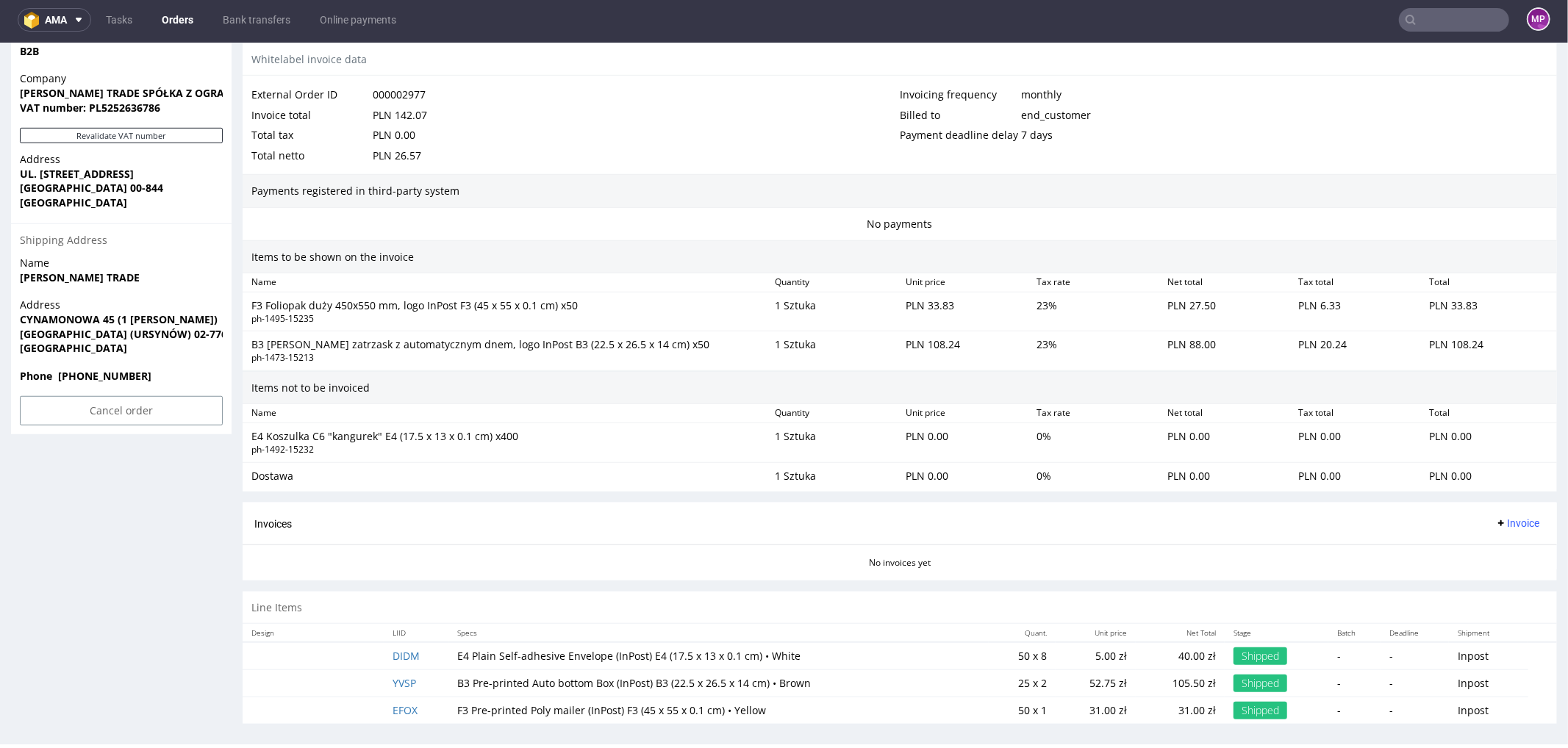
click at [364, 642] on td at bounding box center [313, 655] width 141 height 28
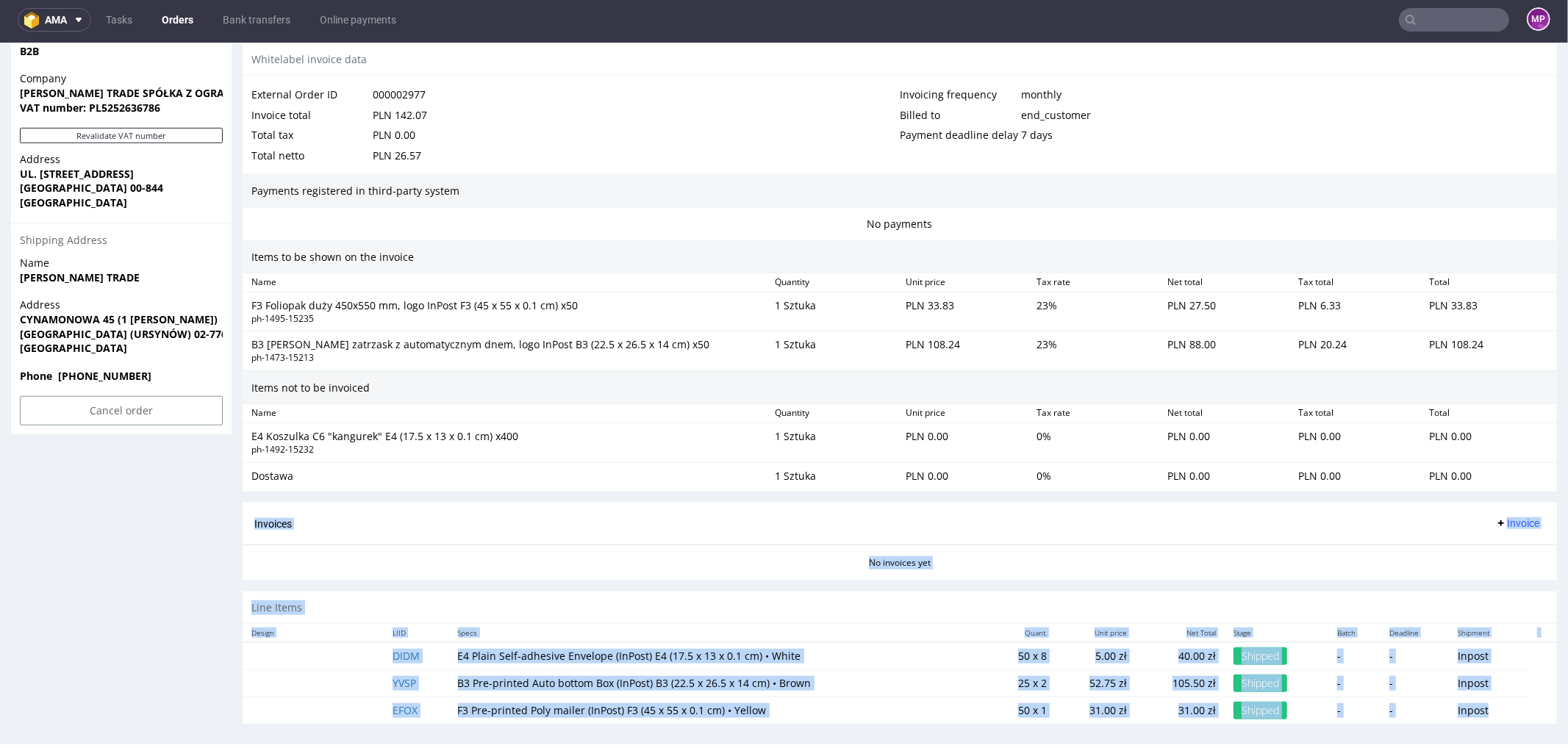
drag, startPoint x: 1497, startPoint y: 707, endPoint x: 490, endPoint y: 505, distance: 1027.1
click at [490, 505] on div "Progress Payment Payment deferred Payment “Received” Email - Line Items 3 DTP -…" at bounding box center [899, 19] width 1314 height 1431
click at [249, 513] on div "Invoices Invoice" at bounding box center [899, 522] width 1314 height 42
drag, startPoint x: 249, startPoint y: 513, endPoint x: 1493, endPoint y: 710, distance: 1259.5
click at [1493, 710] on div "Progress Payment Payment deferred Payment “Received” Email - Line Items 3 DTP -…" at bounding box center [899, 19] width 1314 height 1431
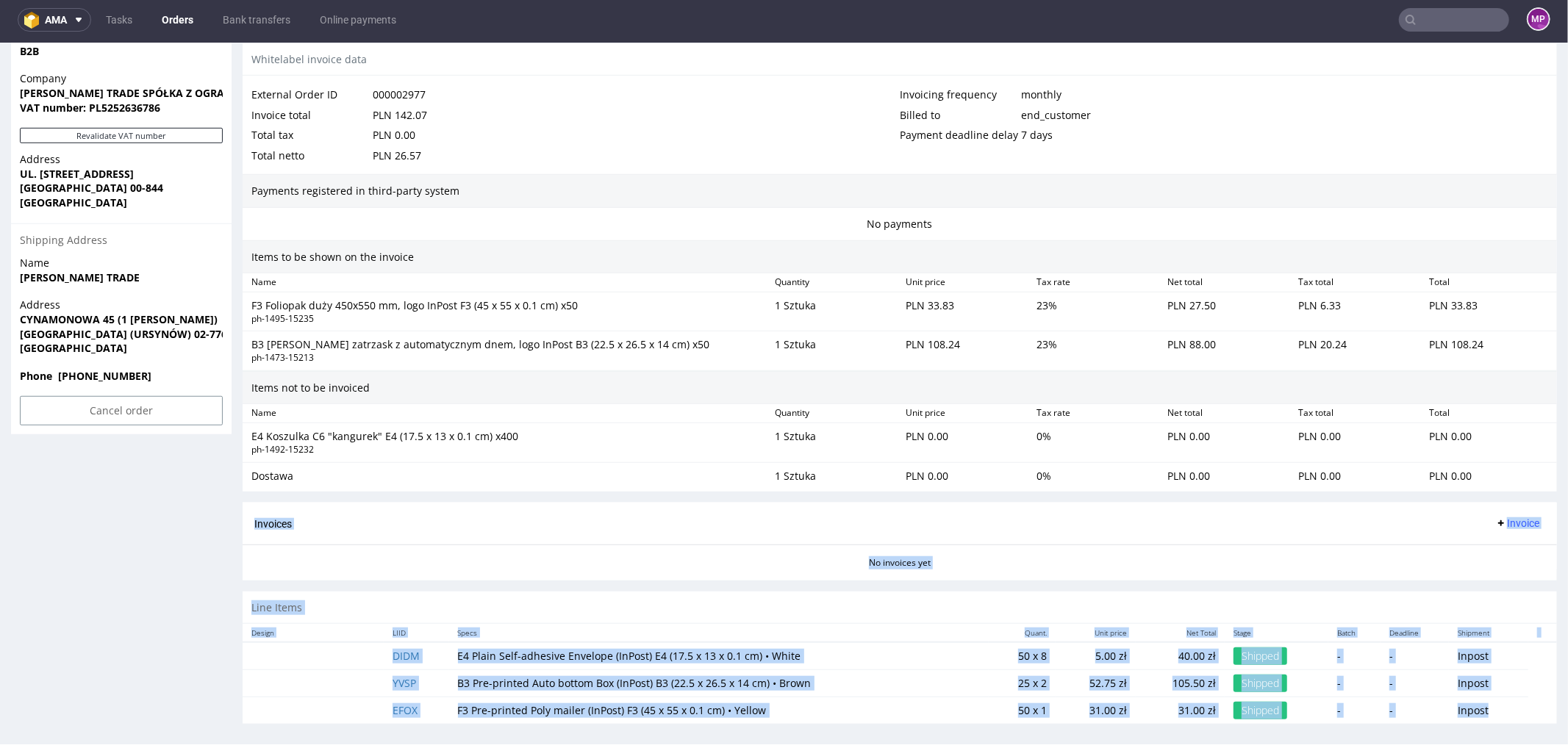
click at [1493, 710] on td "Inpost" at bounding box center [1489, 710] width 80 height 27
drag, startPoint x: 1493, startPoint y: 710, endPoint x: 254, endPoint y: 507, distance: 1255.5
click at [255, 505] on div "Progress Payment Payment deferred Payment “Received” Email - Line Items 3 DTP -…" at bounding box center [899, 19] width 1314 height 1431
click at [254, 514] on div "Invoices Invoice" at bounding box center [899, 523] width 1290 height 19
drag, startPoint x: 254, startPoint y: 507, endPoint x: 1512, endPoint y: 688, distance: 1271.0
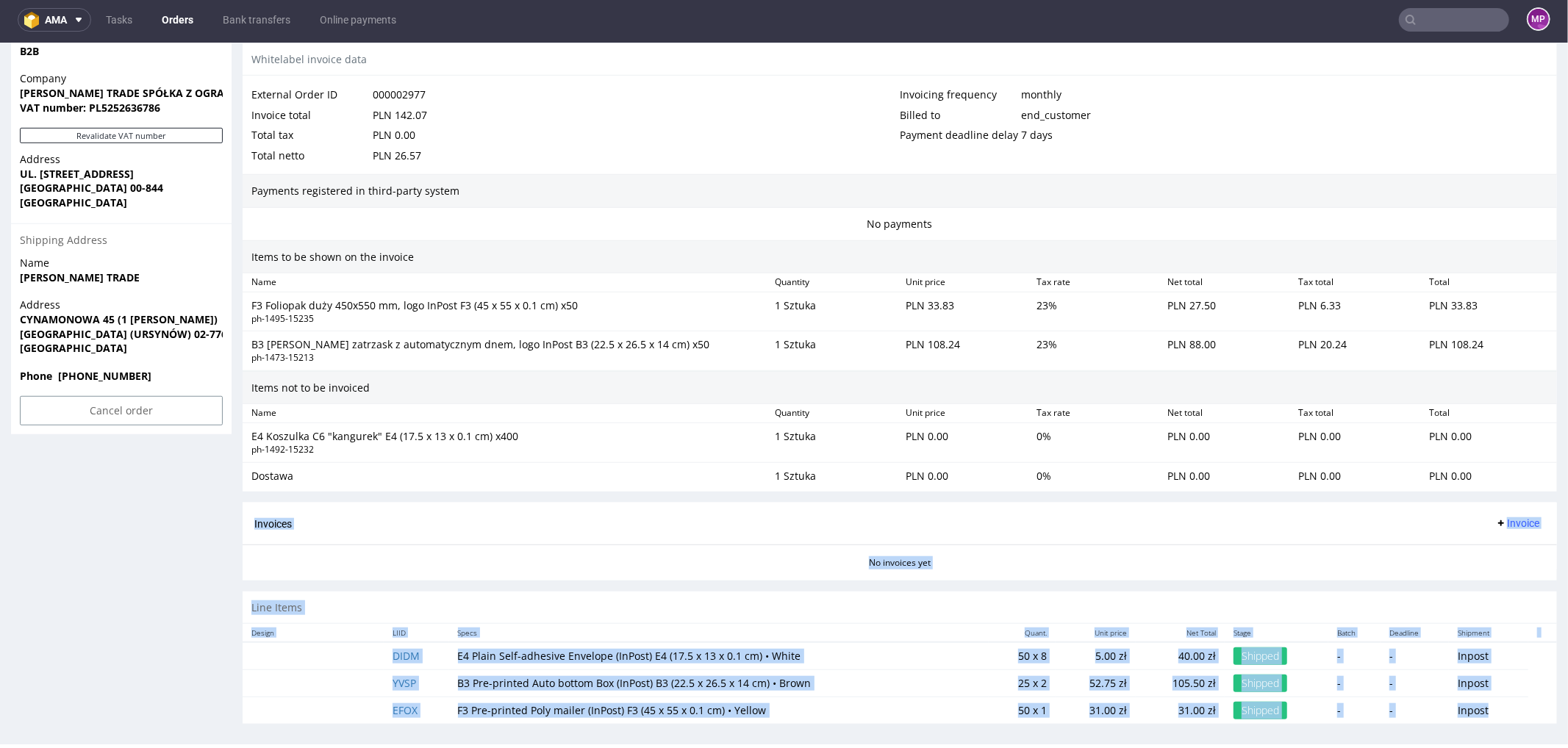
click at [1518, 693] on div "Progress Payment Payment deferred Payment “Received” Email - Line Items 3 DTP -…" at bounding box center [899, 19] width 1314 height 1431
click at [1512, 696] on td "Inpost" at bounding box center [1489, 710] width 80 height 27
drag, startPoint x: 1509, startPoint y: 699, endPoint x: 511, endPoint y: 519, distance: 1014.1
click at [511, 519] on div "Progress Payment Payment deferred Payment “Received” Email - Line Items 3 DTP -…" at bounding box center [899, 19] width 1314 height 1431
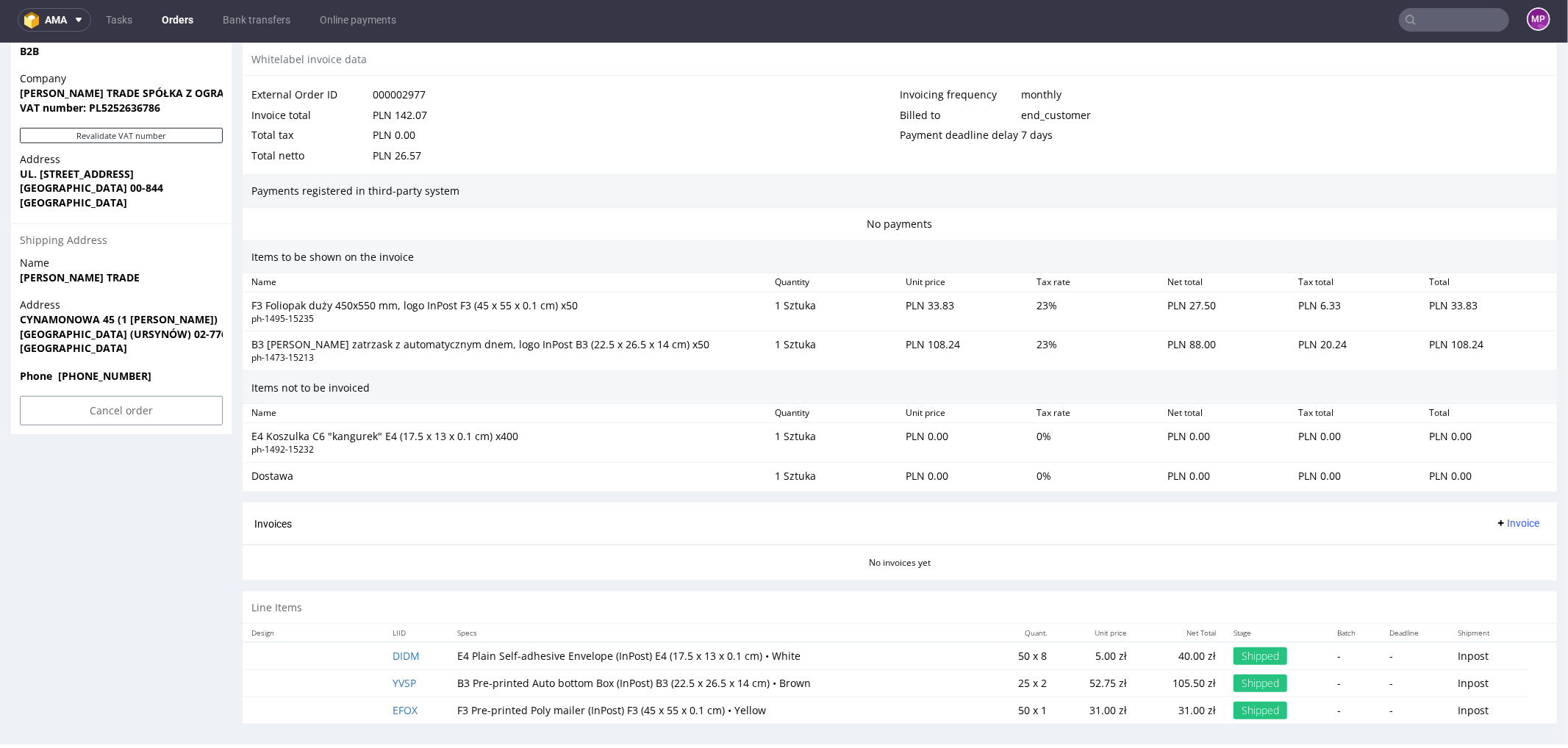
click at [246, 516] on div "Invoices Invoice" at bounding box center [899, 522] width 1314 height 42
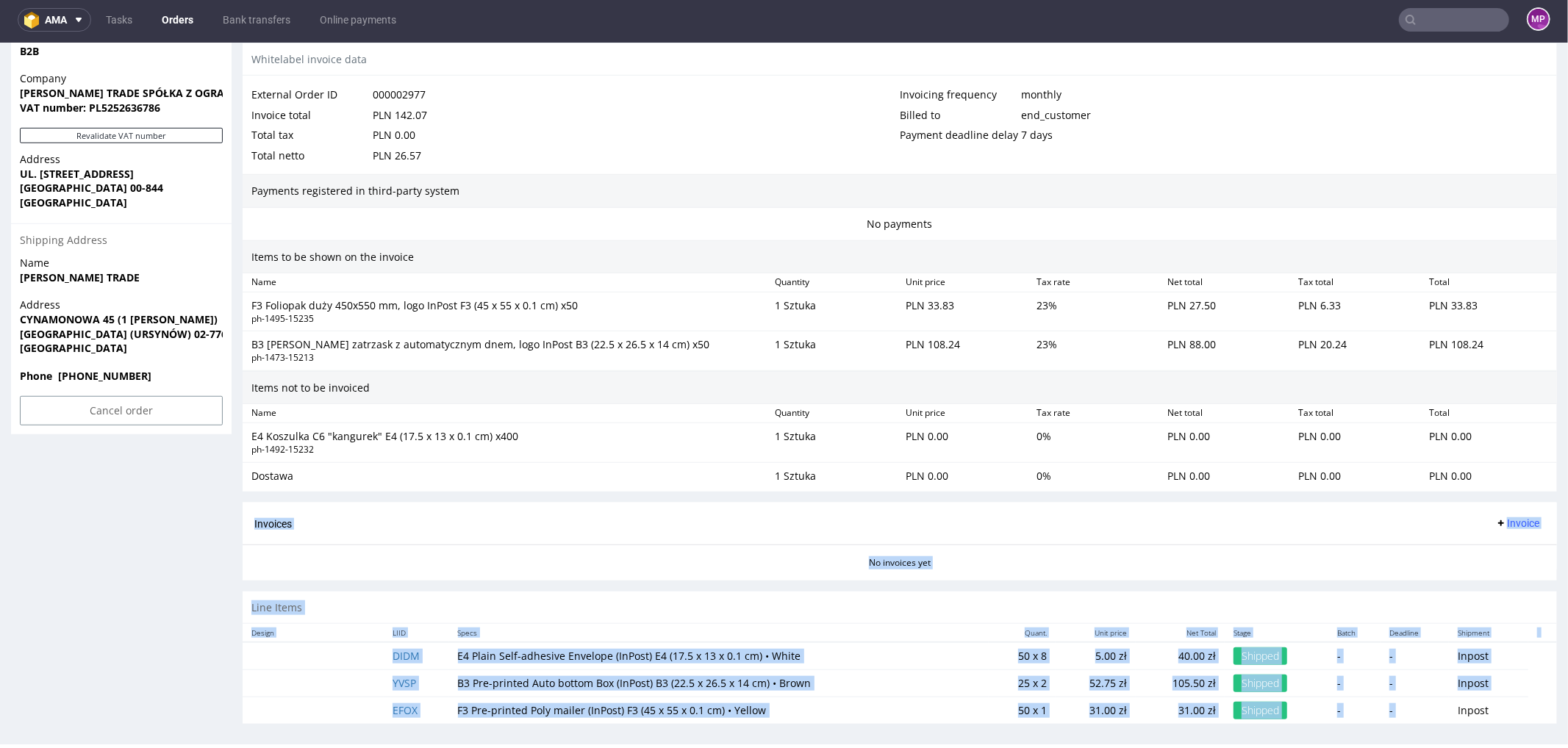
drag, startPoint x: 249, startPoint y: 511, endPoint x: 1447, endPoint y: 701, distance: 1213.0
click at [1447, 701] on div "Progress Payment Payment deferred Payment “Received” Email - Line Items 3 DTP -…" at bounding box center [899, 19] width 1314 height 1431
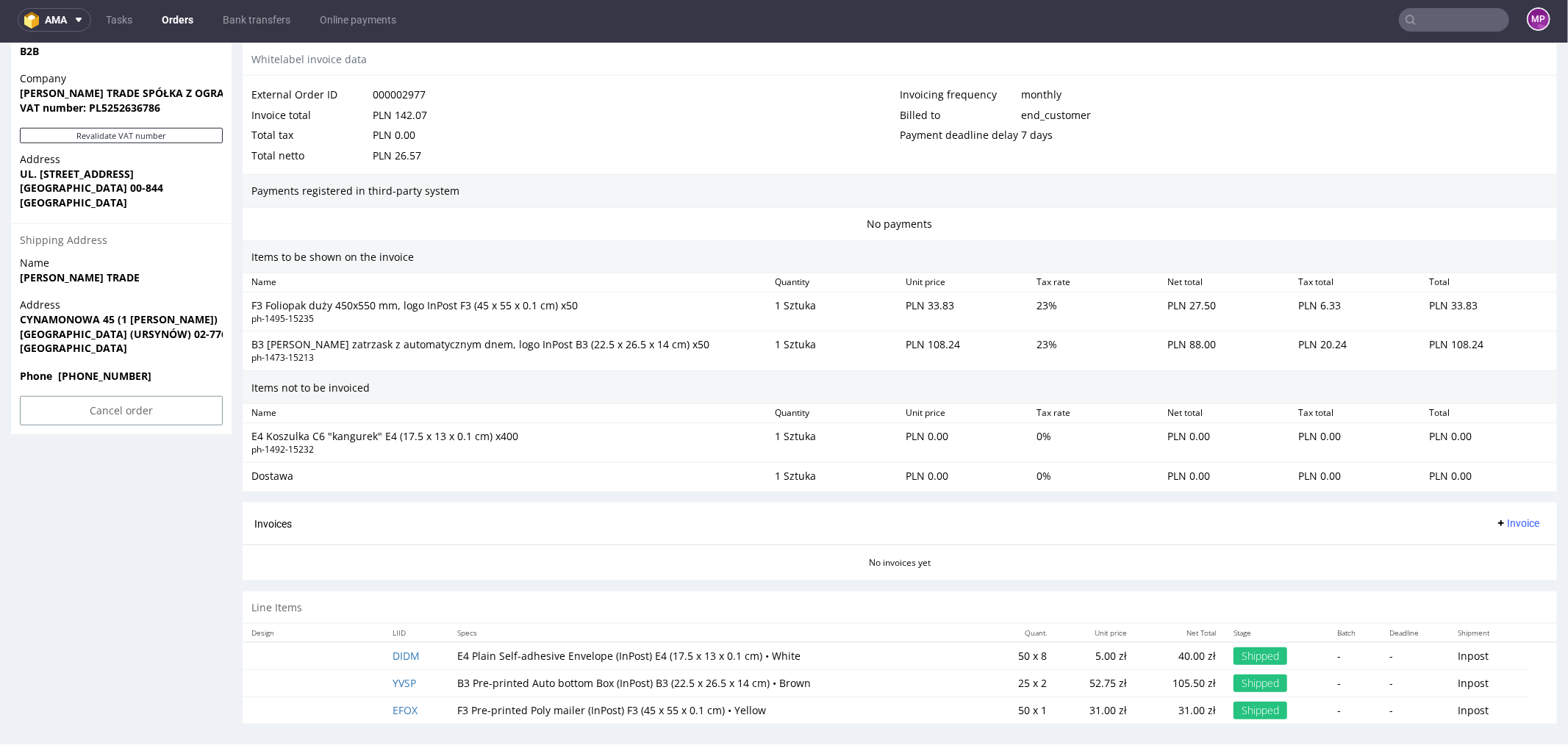
click at [1509, 721] on div "Progress Payment Payment deferred Payment “Received” Email - Line Items 3 DTP -…" at bounding box center [899, 19] width 1314 height 1431
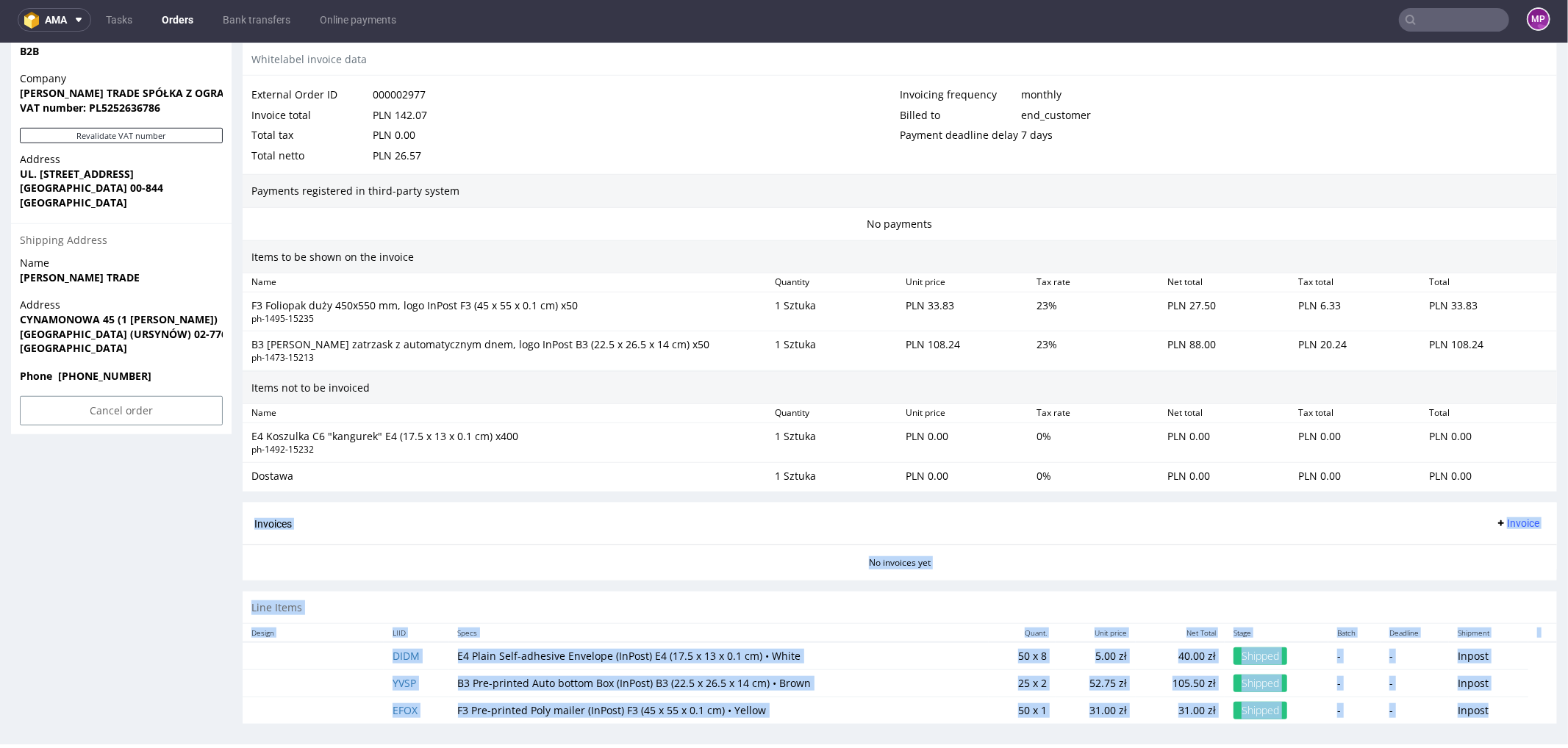
drag, startPoint x: 1509, startPoint y: 721, endPoint x: 242, endPoint y: 505, distance: 1285.3
click at [242, 502] on div "Order R183876199 (000002977) [DATE] 10:09 AM Mark this order as problematic Inv…" at bounding box center [784, 19] width 1568 height 1453
click at [242, 505] on div "Order R183876199 (000002977) [DATE] 10:09 AM Mark this order as problematic Inv…" at bounding box center [784, 19] width 1568 height 1453
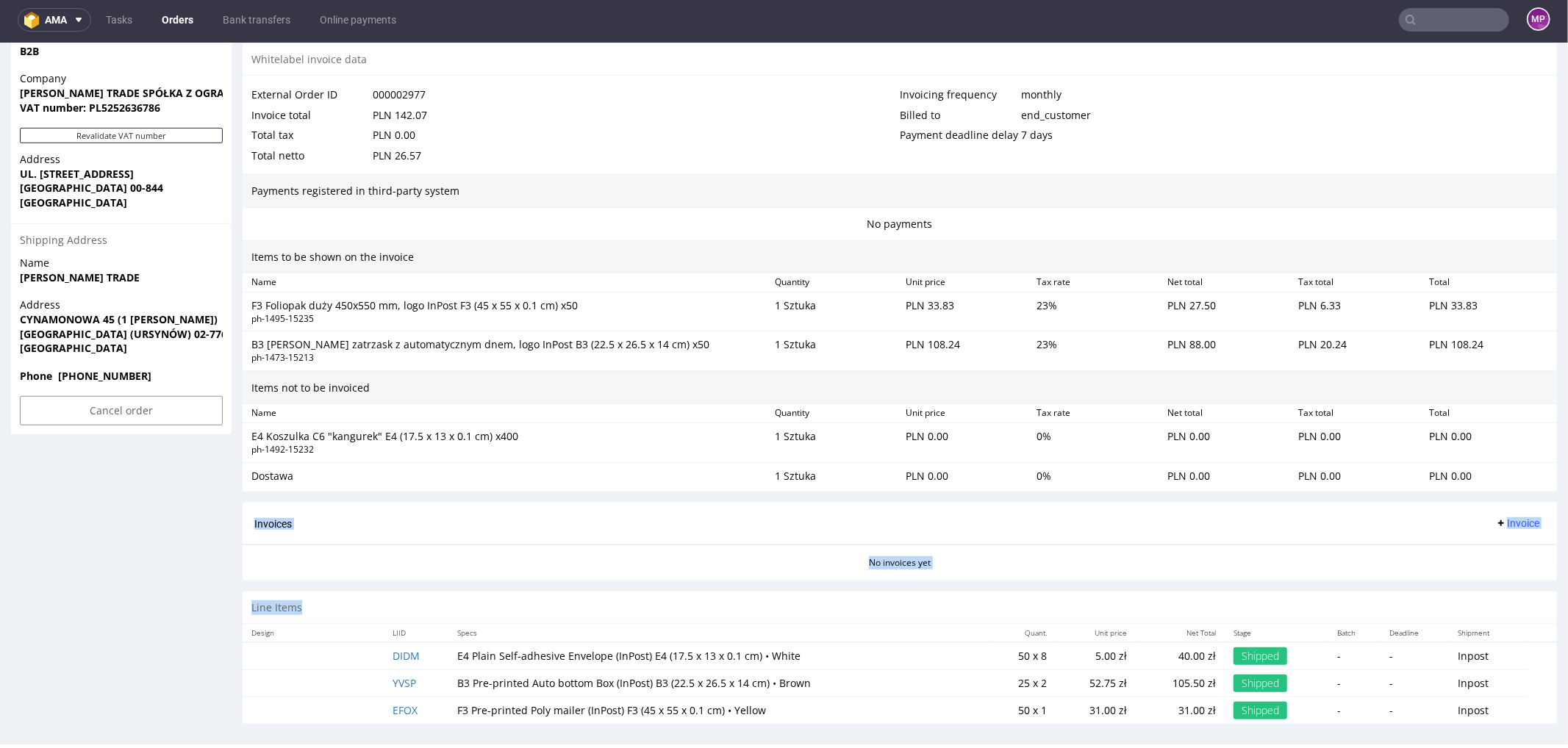
drag, startPoint x: 242, startPoint y: 505, endPoint x: 1496, endPoint y: 732, distance: 1274.4
click at [1496, 732] on div "Order R183876199 (000002977) [DATE] 10:09 AM Mark this order as problematic Inv…" at bounding box center [784, 19] width 1568 height 1453
click at [1504, 728] on div "Order R183876199 (000002977) [DATE] 10:09 AM Mark this order as problematic Inv…" at bounding box center [784, 19] width 1568 height 1453
drag, startPoint x: 1504, startPoint y: 728, endPoint x: 400, endPoint y: 495, distance: 1128.3
click at [400, 495] on div "Order R183876199 (000002977) [DATE] 10:09 AM Mark this order as problematic Inv…" at bounding box center [784, 19] width 1568 height 1453
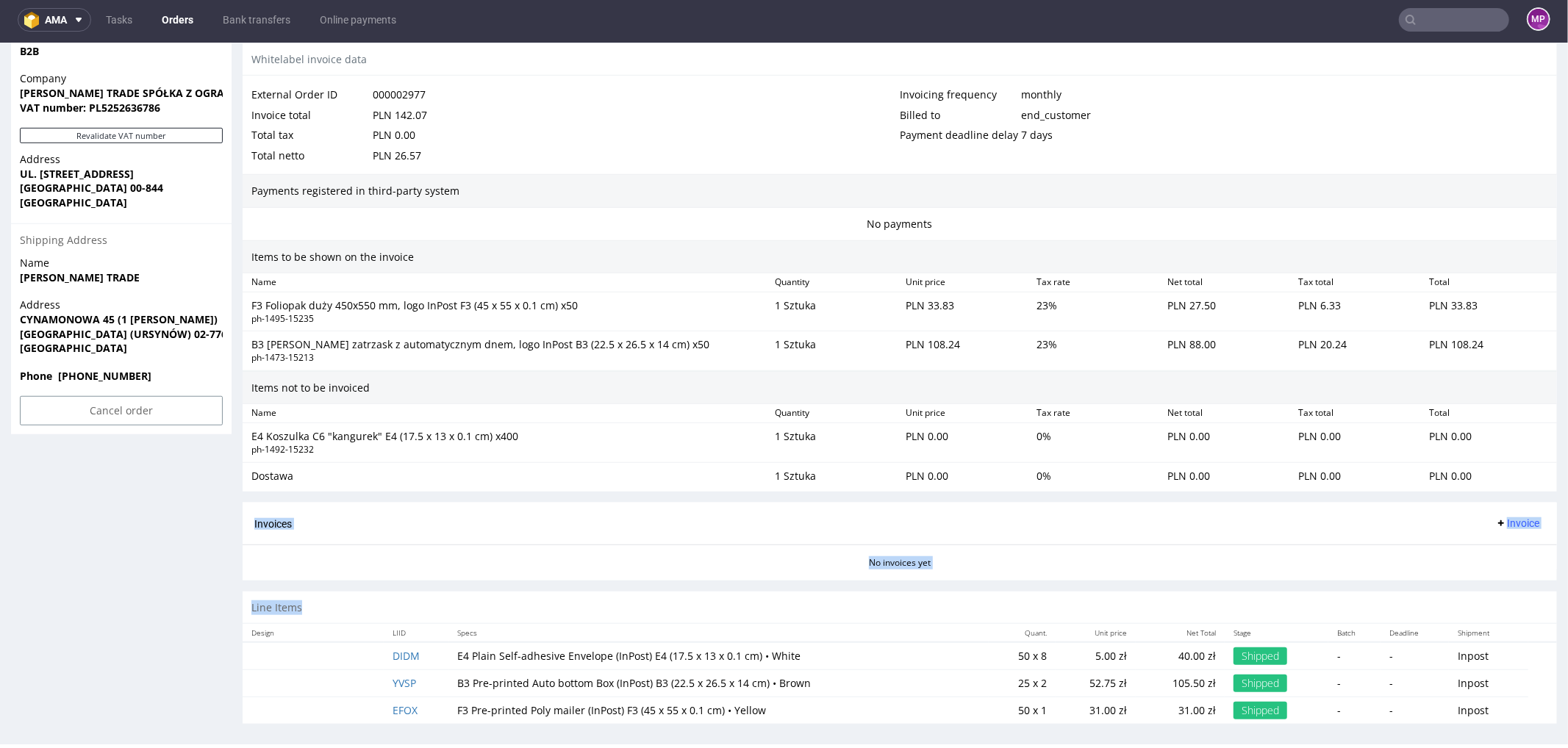
click at [397, 502] on div "Invoices Invoice" at bounding box center [899, 522] width 1314 height 42
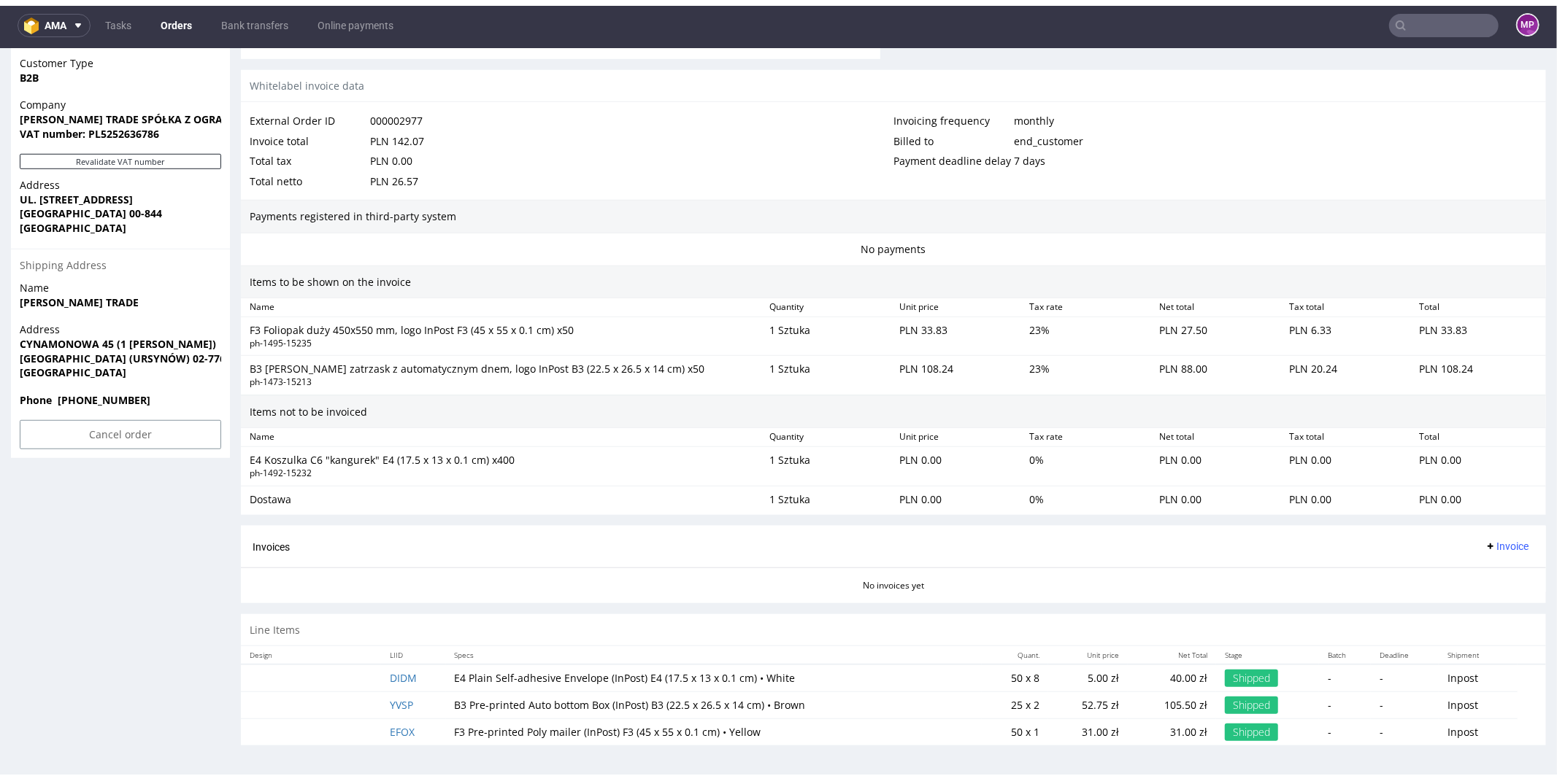
scroll to position [739, 0]
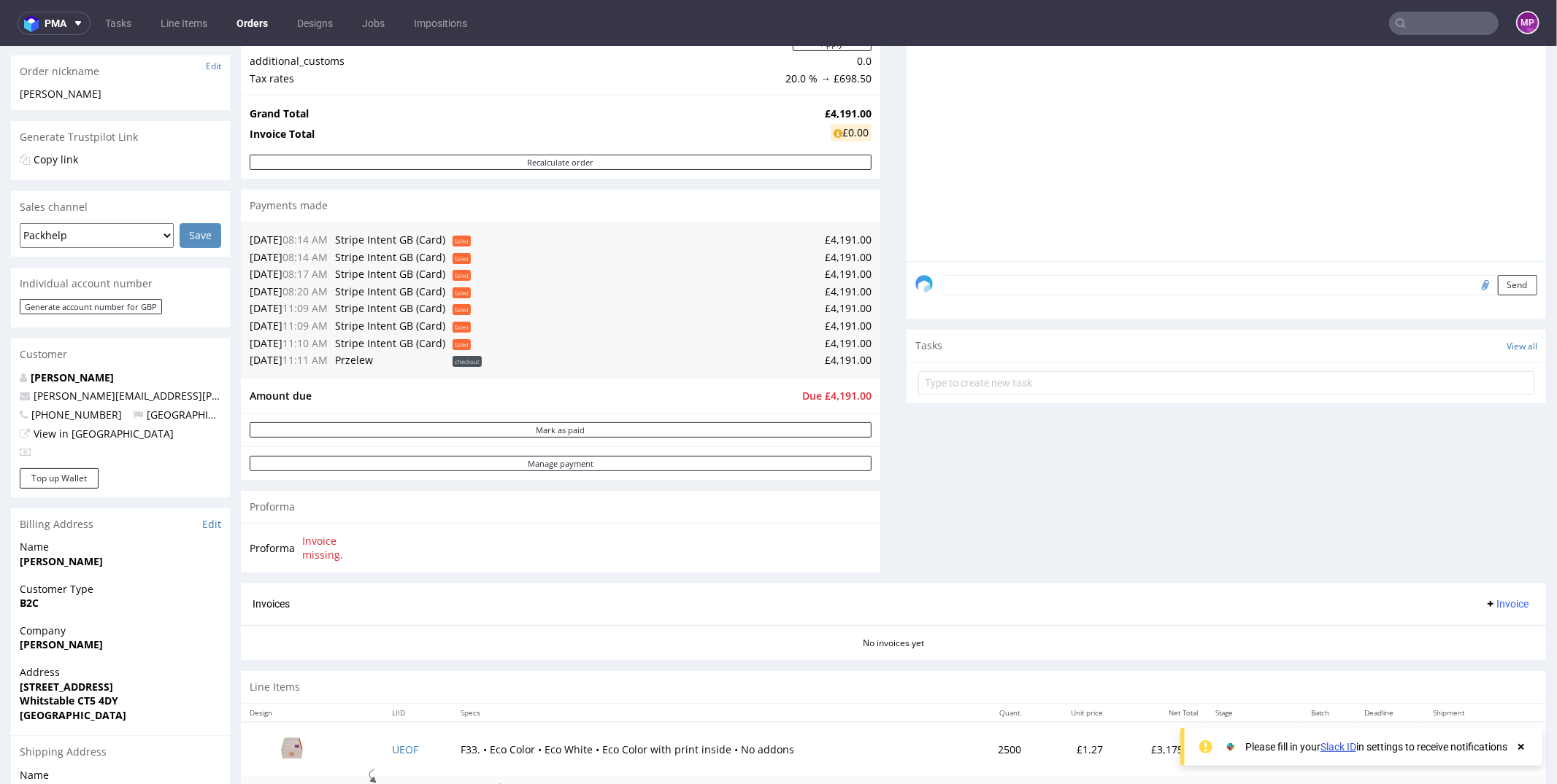
scroll to position [449, 0]
